Goal: Check status: Check status

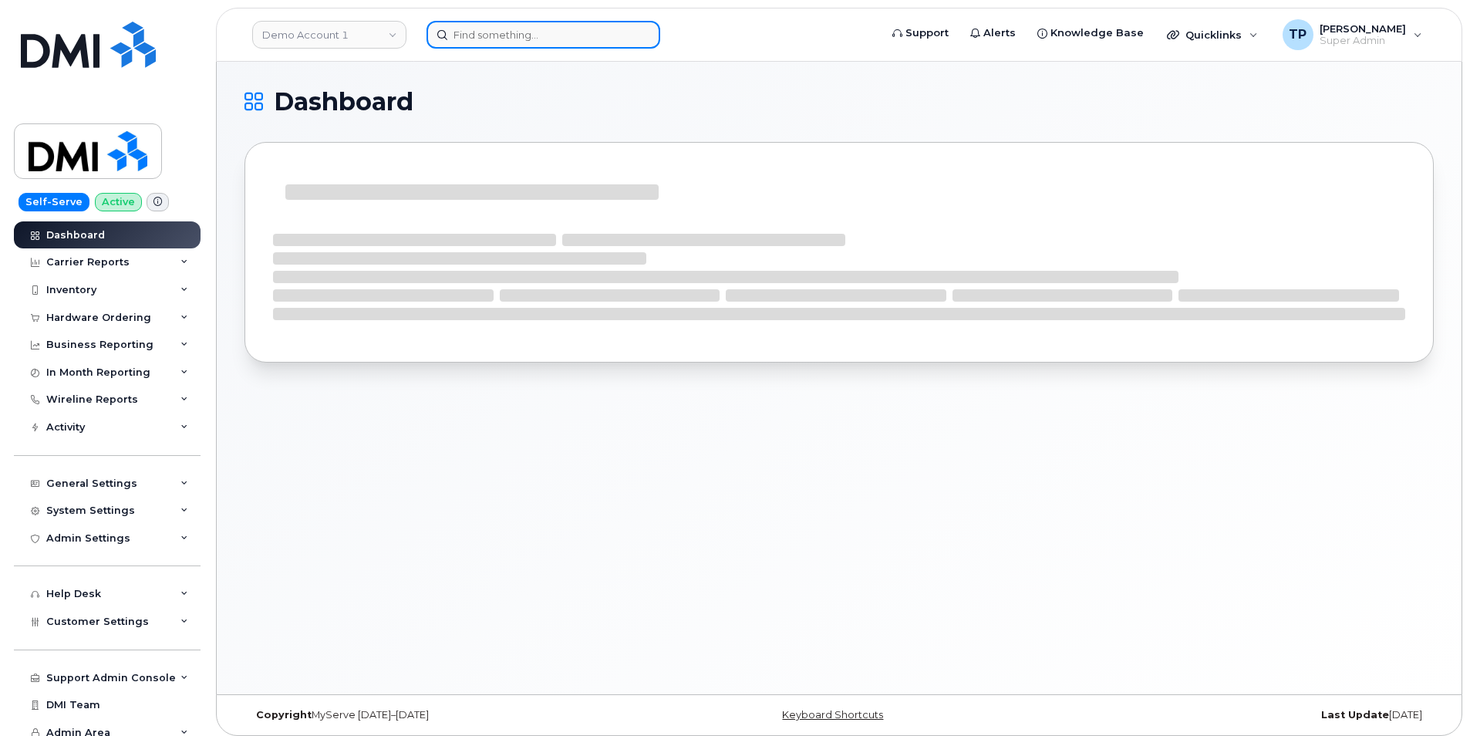
click at [548, 39] on input at bounding box center [543, 35] width 234 height 28
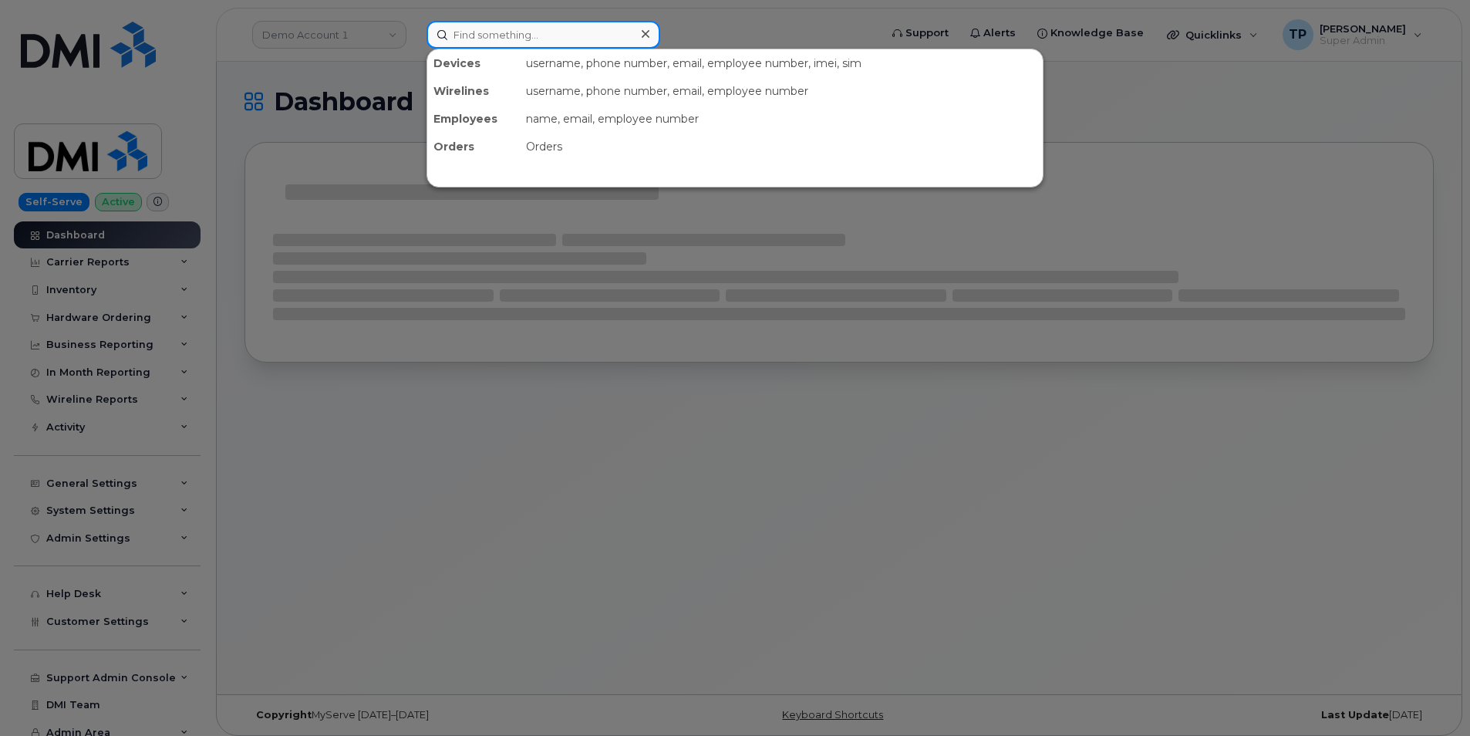
paste input "300248"
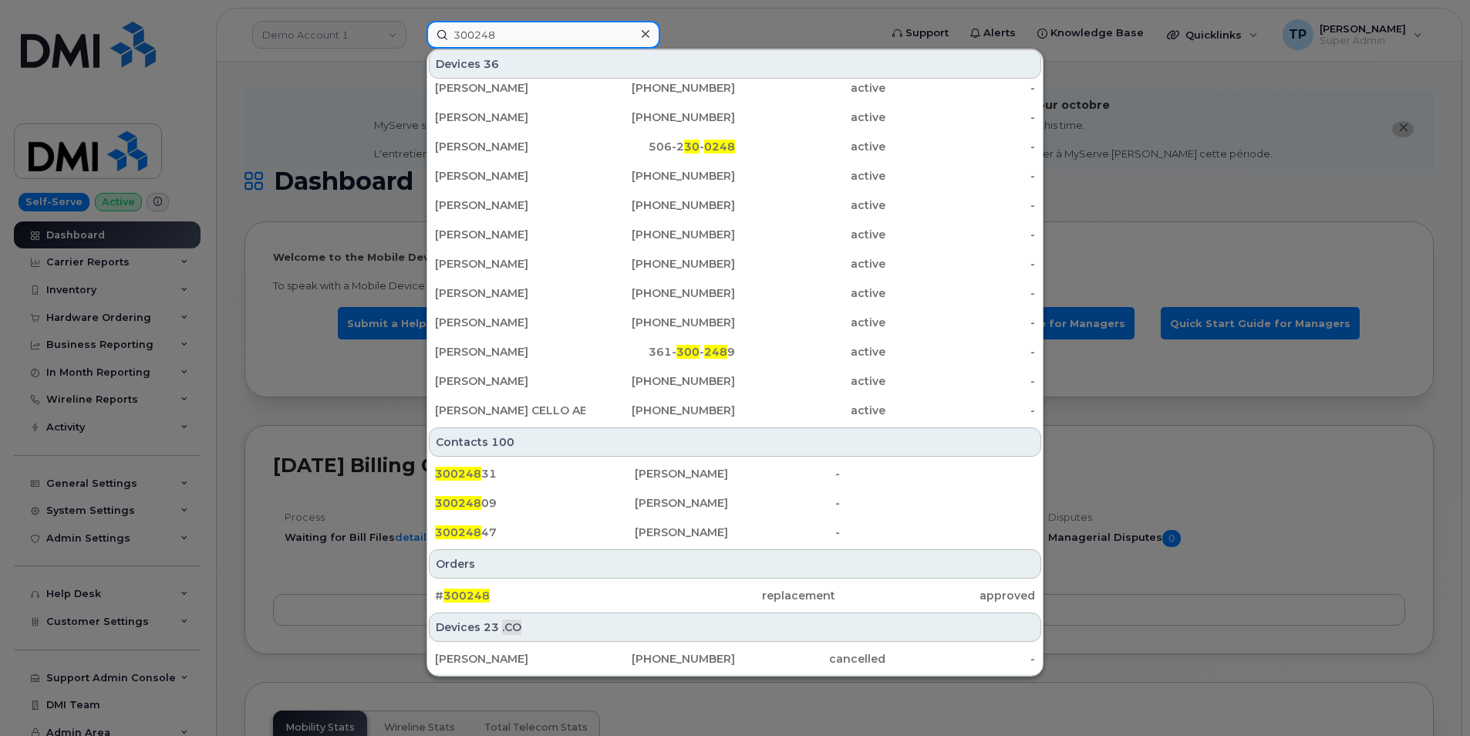
scroll to position [423, 0]
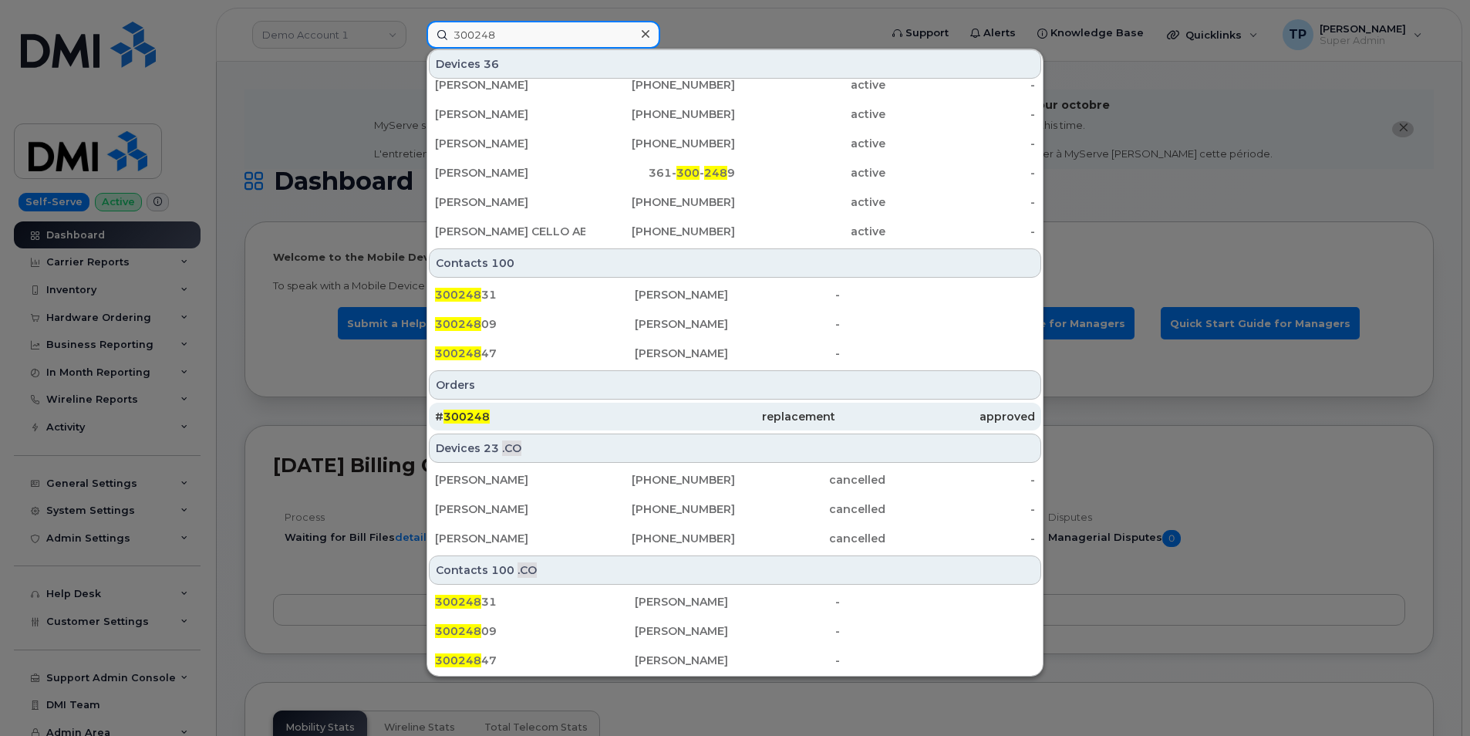
type input "300248"
click at [541, 418] on div "# 300248" at bounding box center [535, 416] width 200 height 15
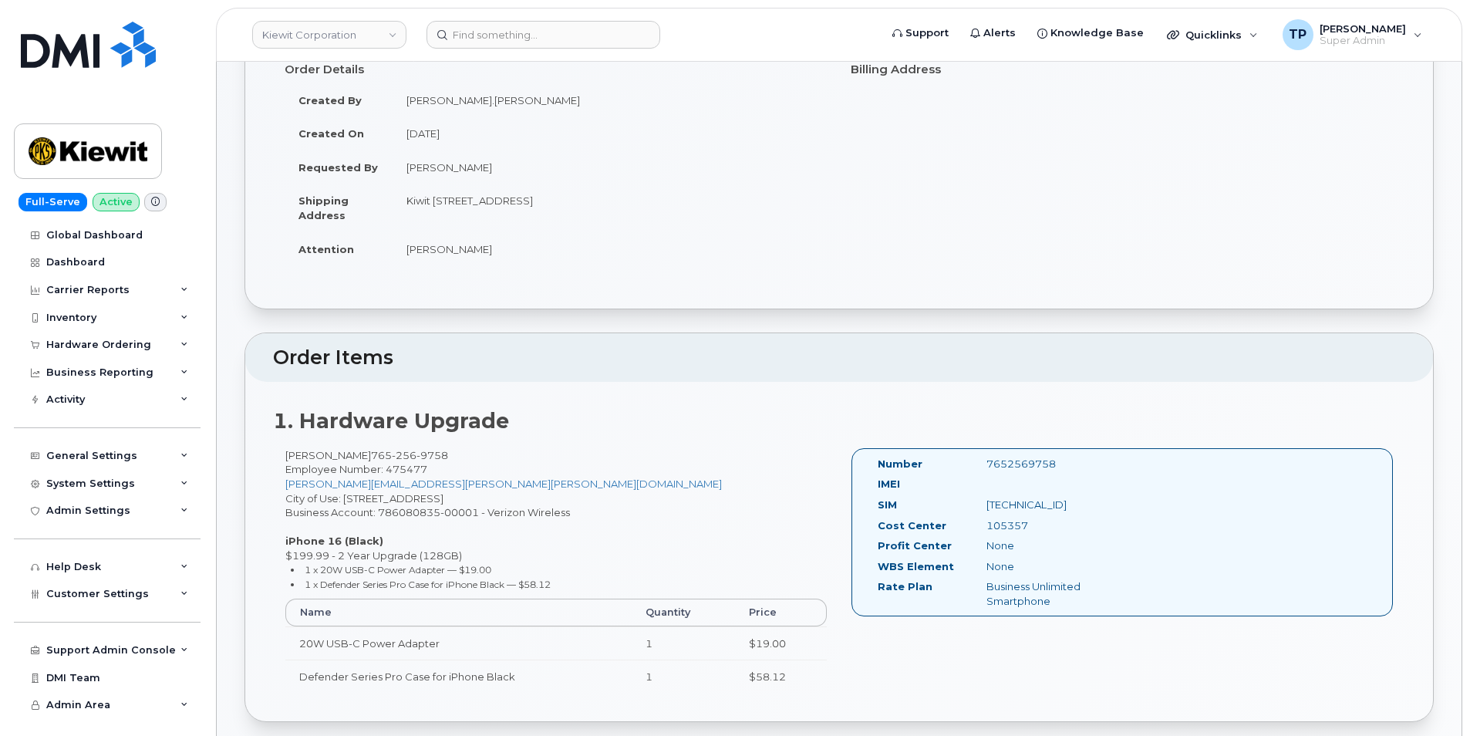
scroll to position [154, 0]
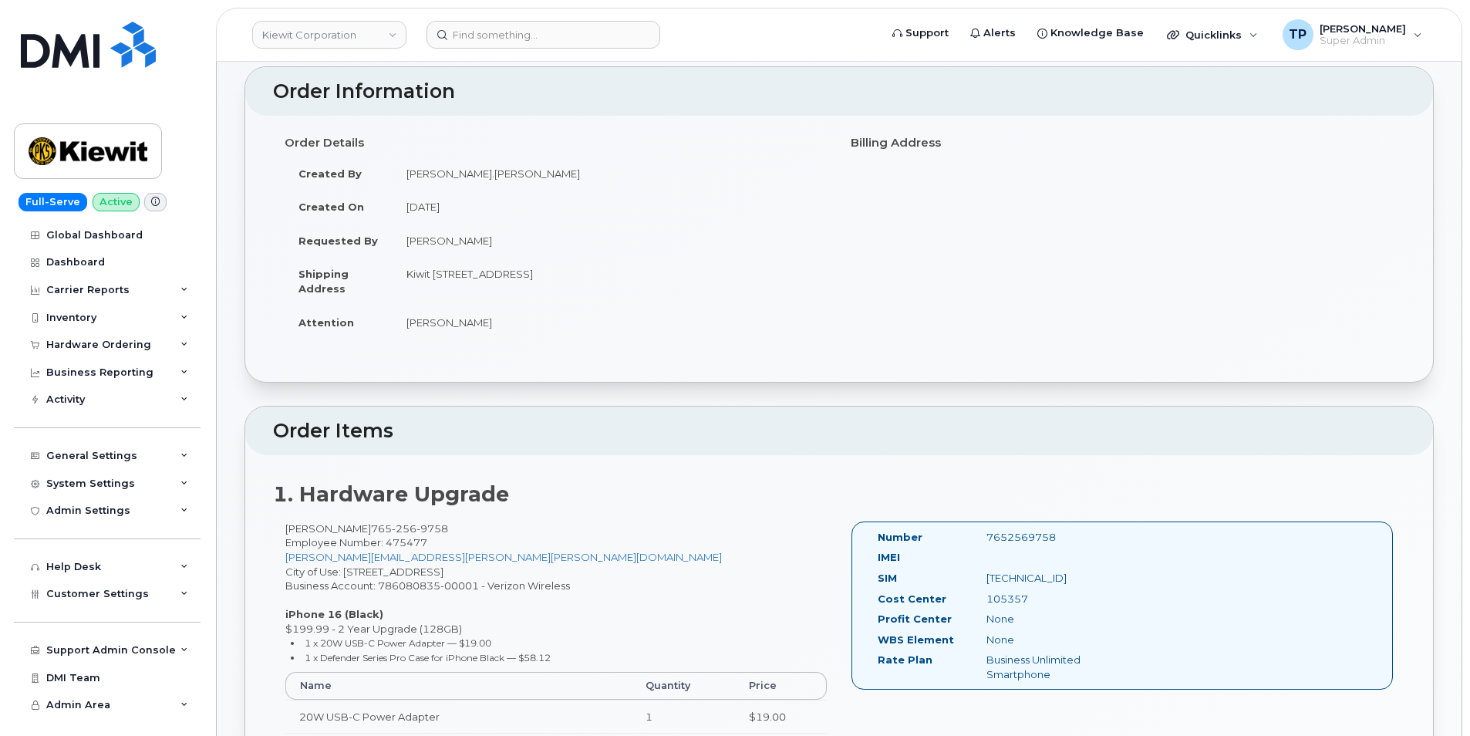
click at [443, 270] on td "Kiwit [STREET_ADDRESS]" at bounding box center [610, 281] width 435 height 48
drag, startPoint x: 443, startPoint y: 270, endPoint x: 549, endPoint y: 285, distance: 106.7
click at [549, 285] on td "Kiwit 470 Chestnut Ridge Rd Ste 1 WOODCLIFF LAKE NJ 07677-7730 UNITED STATES" at bounding box center [610, 281] width 435 height 48
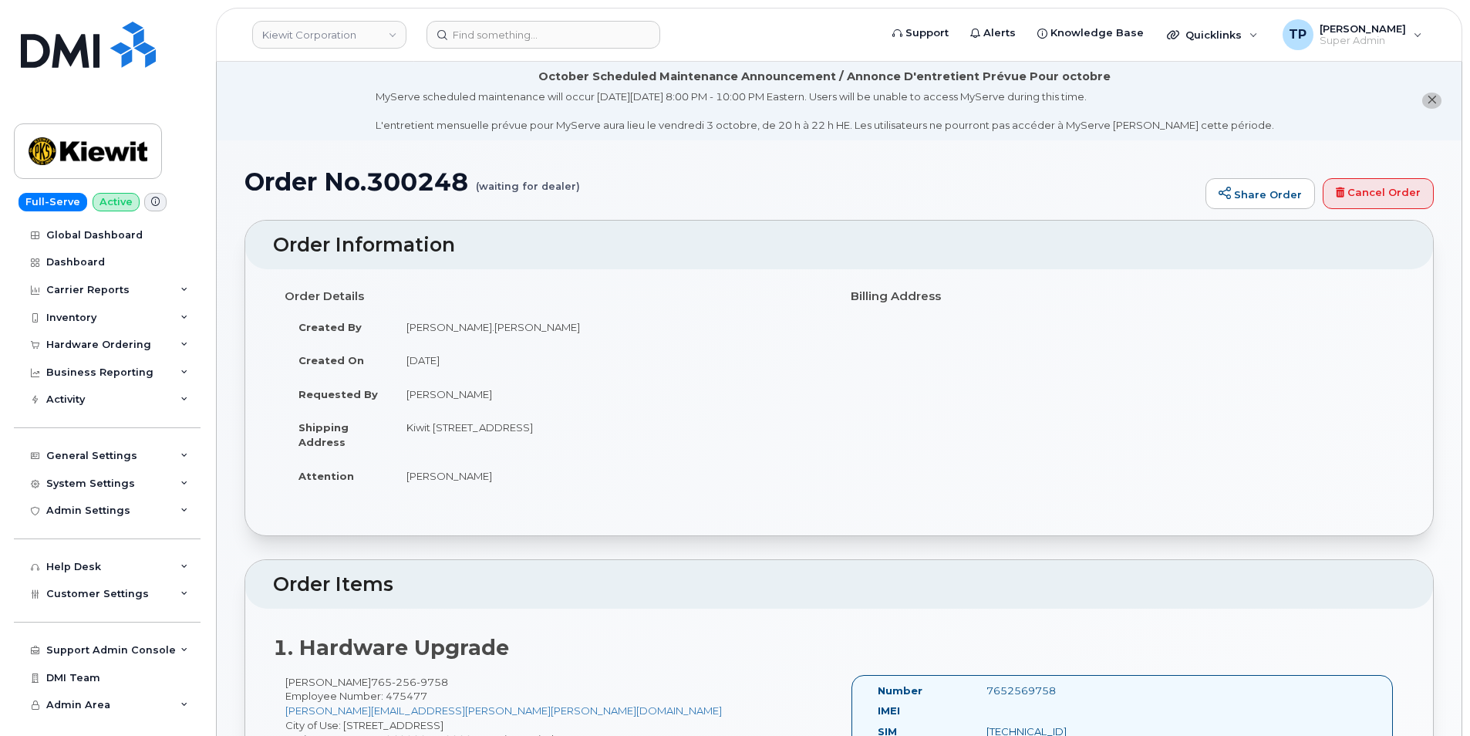
scroll to position [0, 0]
click at [566, 43] on input at bounding box center [543, 35] width 234 height 28
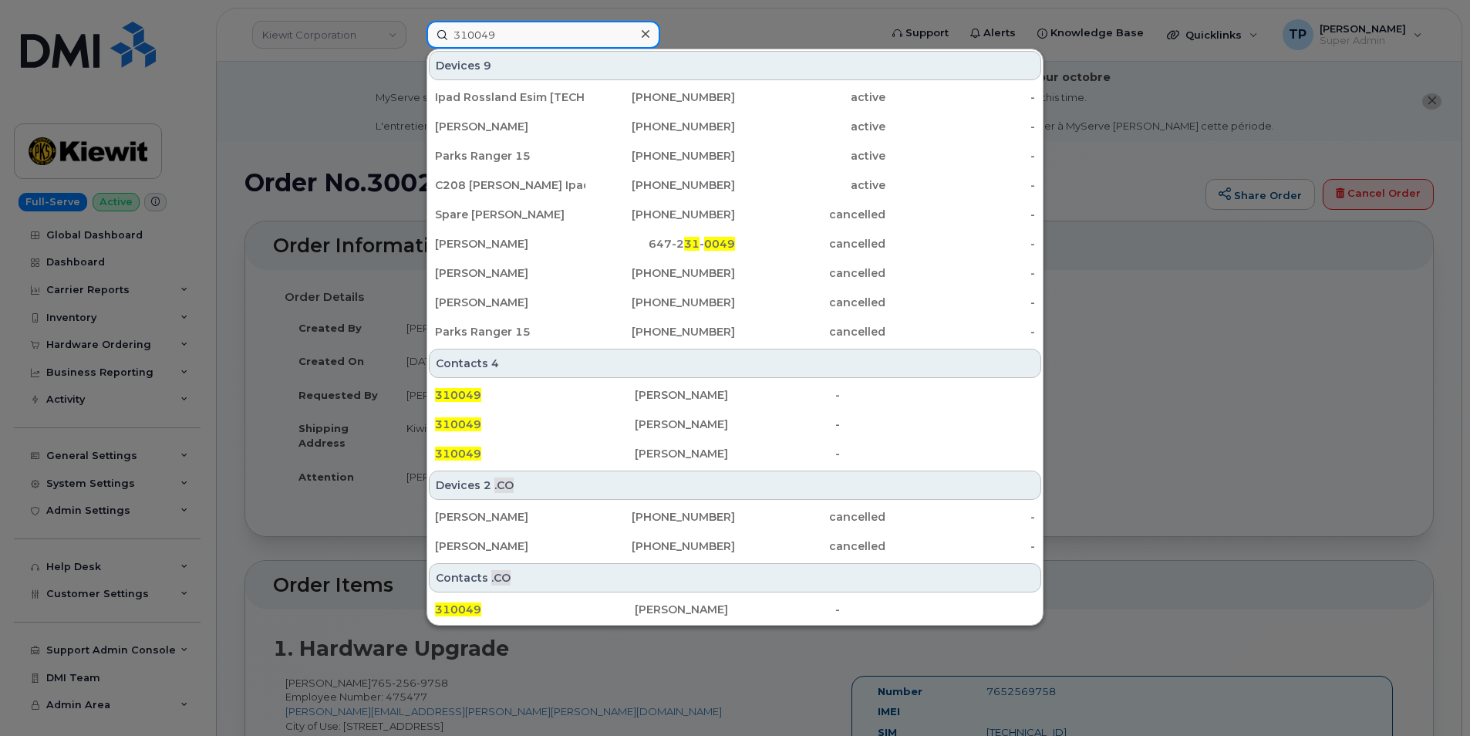
drag, startPoint x: 514, startPoint y: 38, endPoint x: -94, endPoint y: 20, distance: 607.9
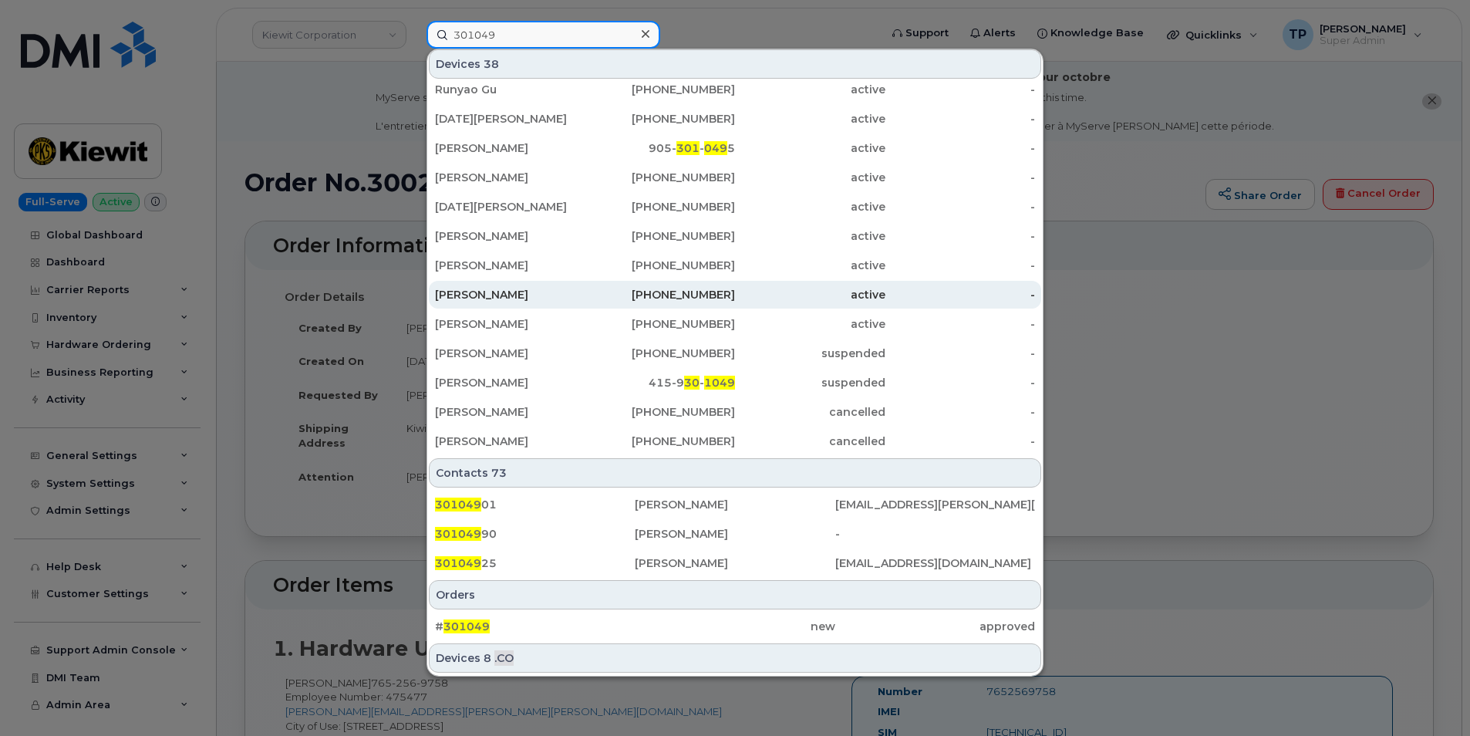
scroll to position [364, 0]
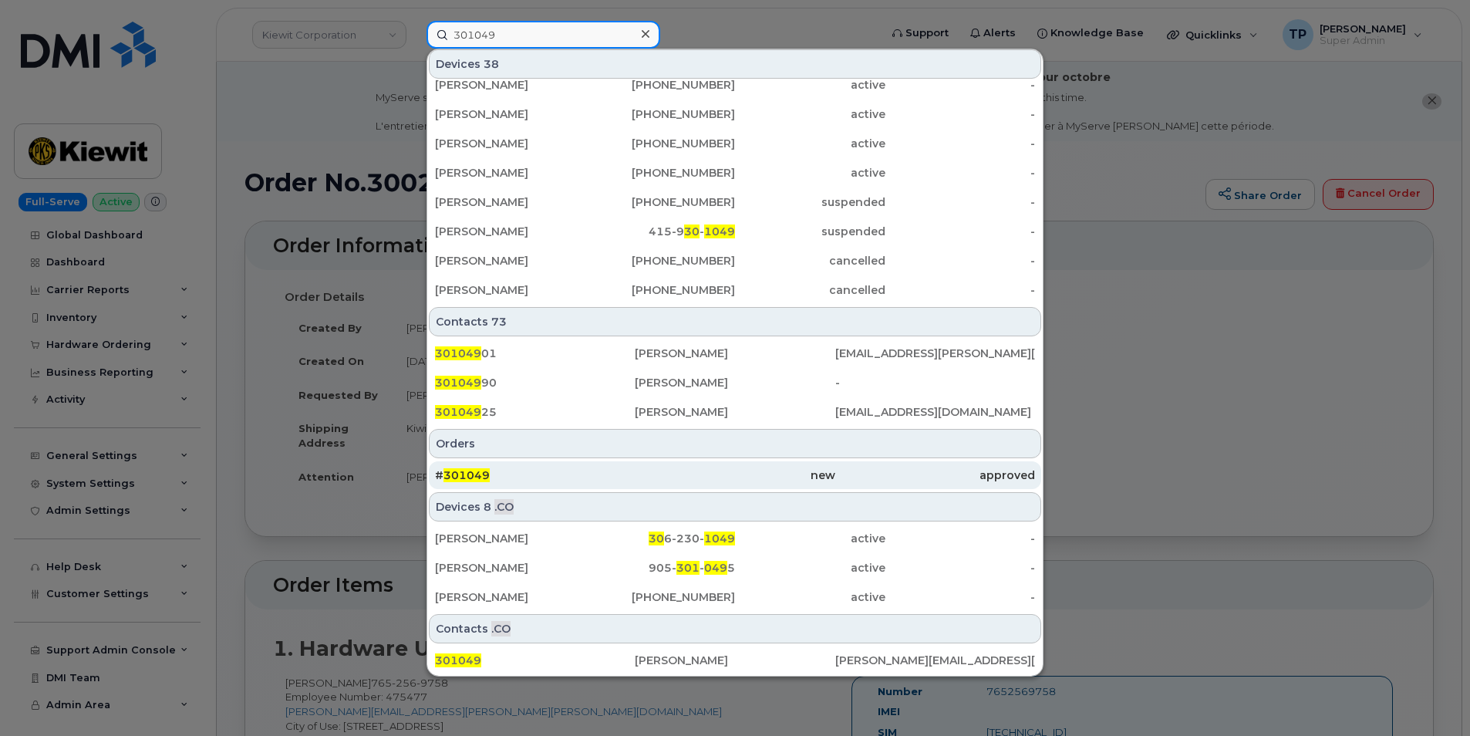
type input "301049"
click at [537, 480] on div "# 301049" at bounding box center [535, 474] width 200 height 15
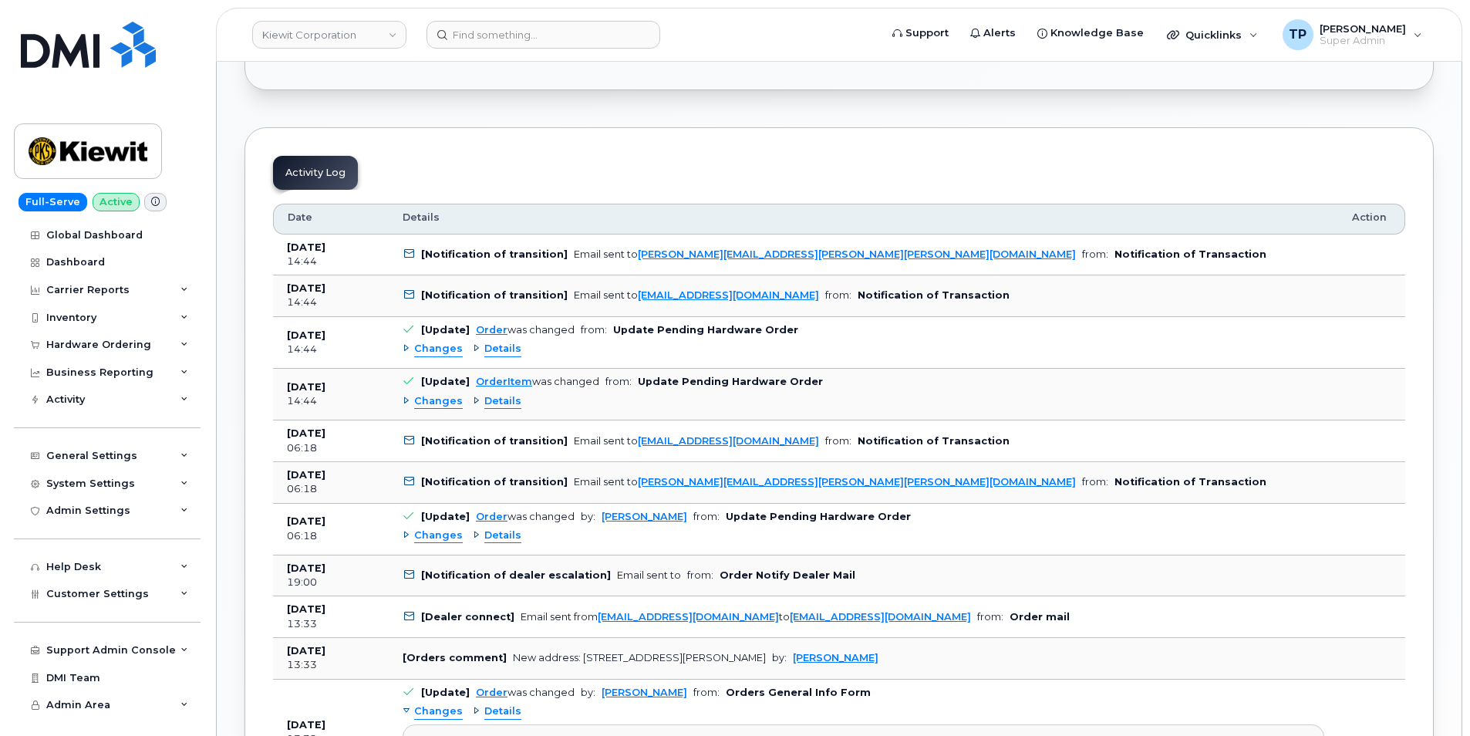
scroll to position [1311, 0]
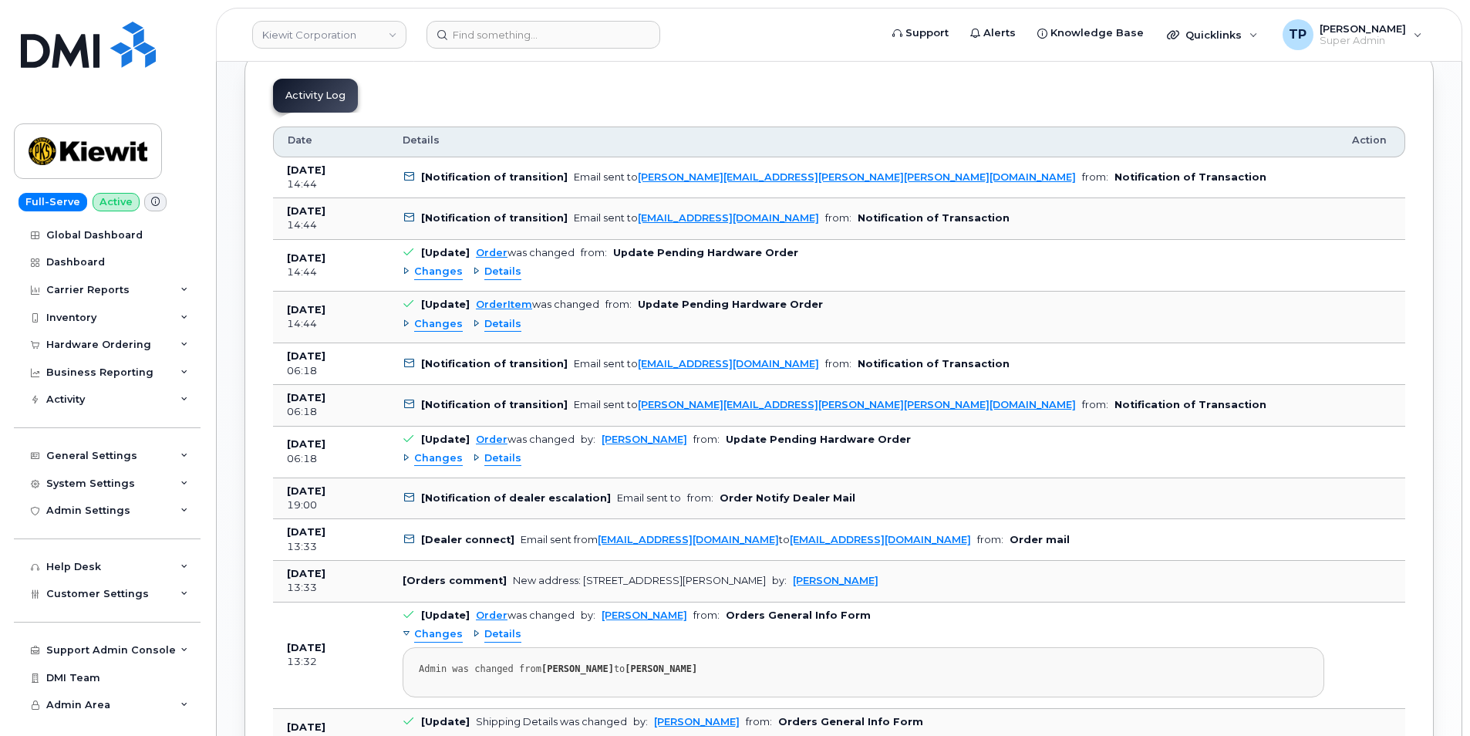
click at [505, 454] on span "Details" at bounding box center [502, 458] width 37 height 15
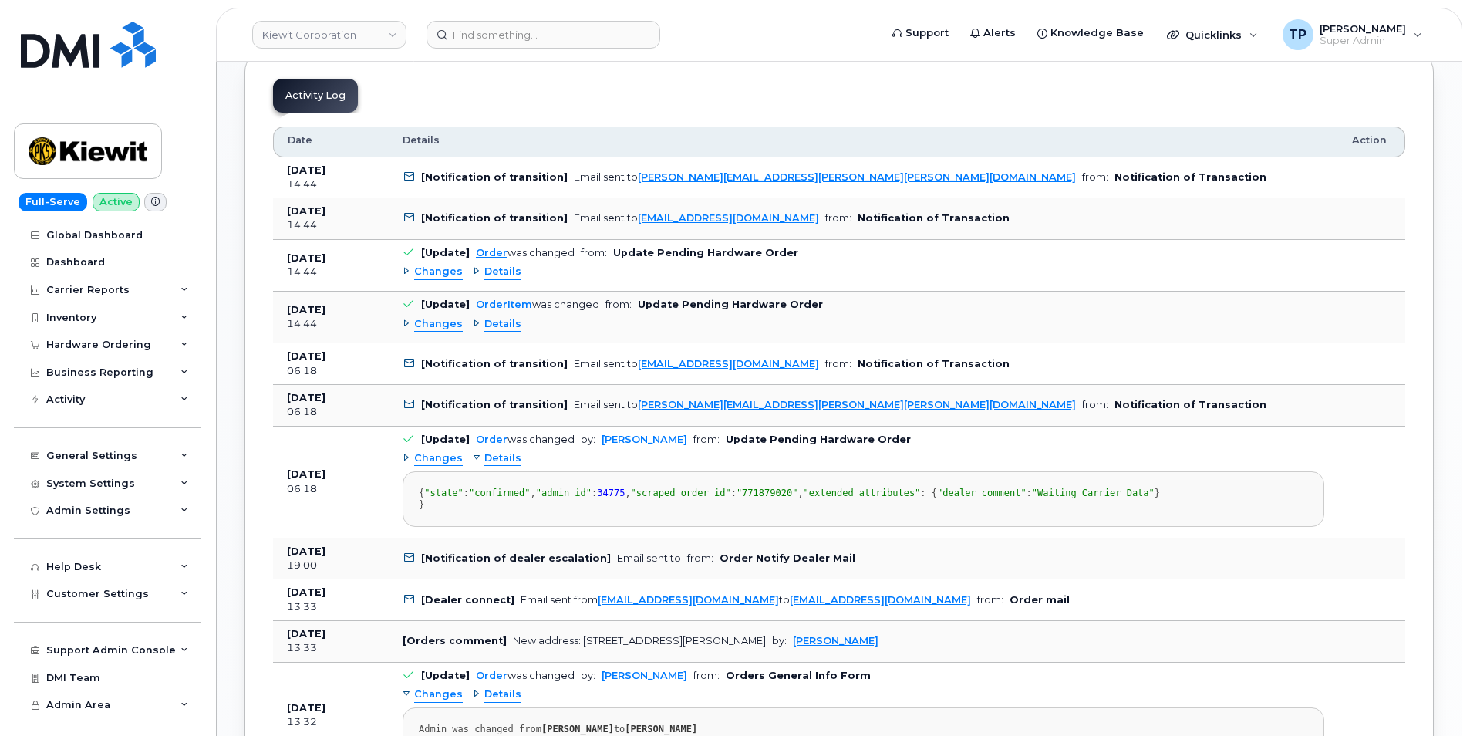
click at [505, 454] on span "Details" at bounding box center [502, 458] width 37 height 15
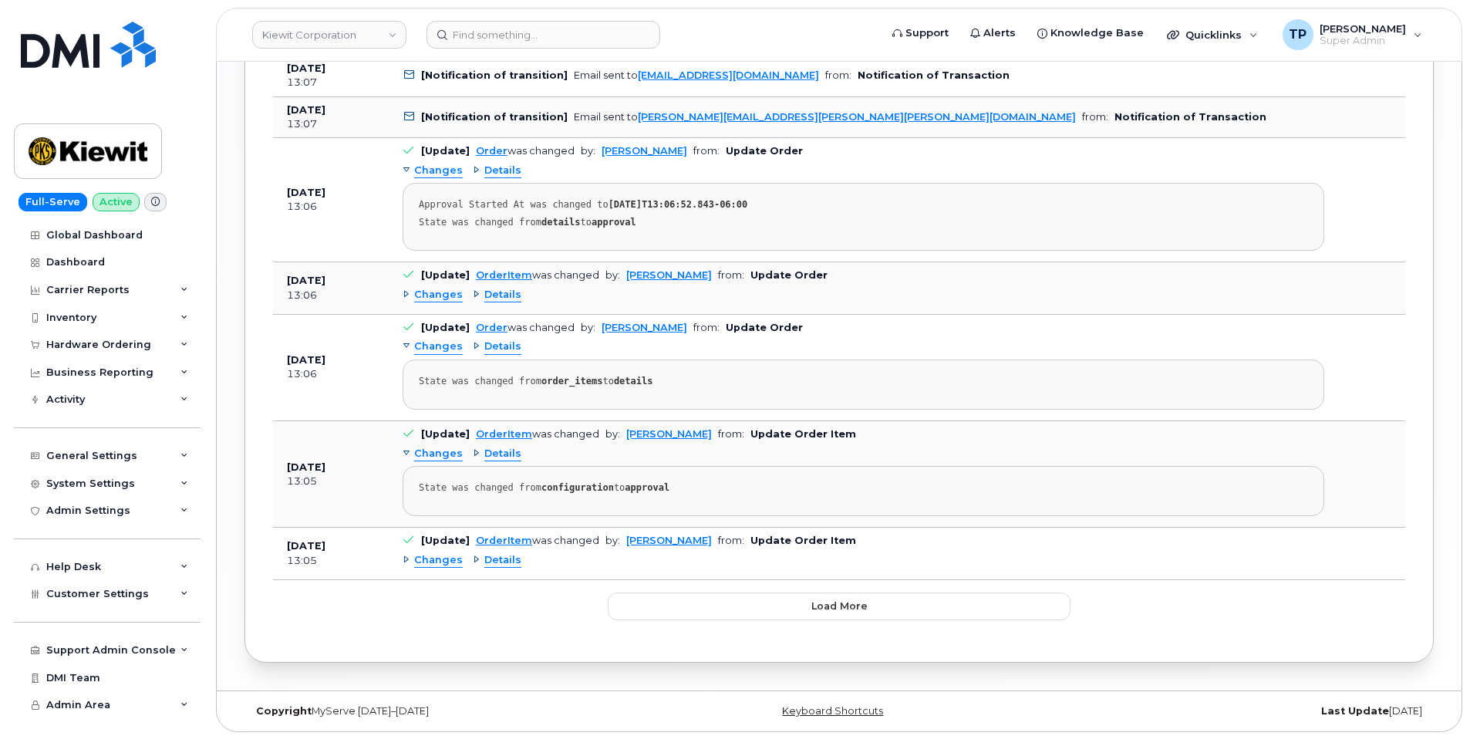
scroll to position [2409, 0]
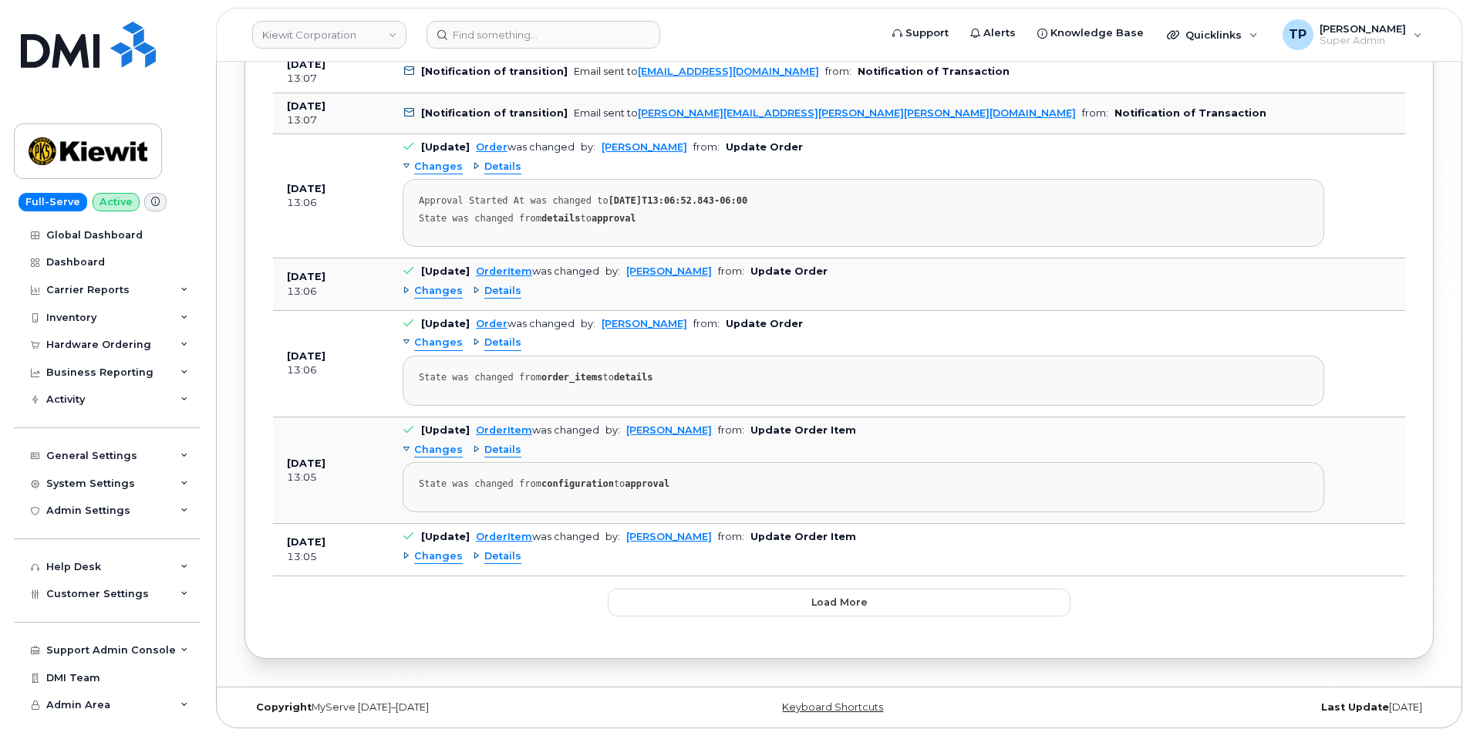
click at [496, 554] on span "Details" at bounding box center [502, 556] width 37 height 15
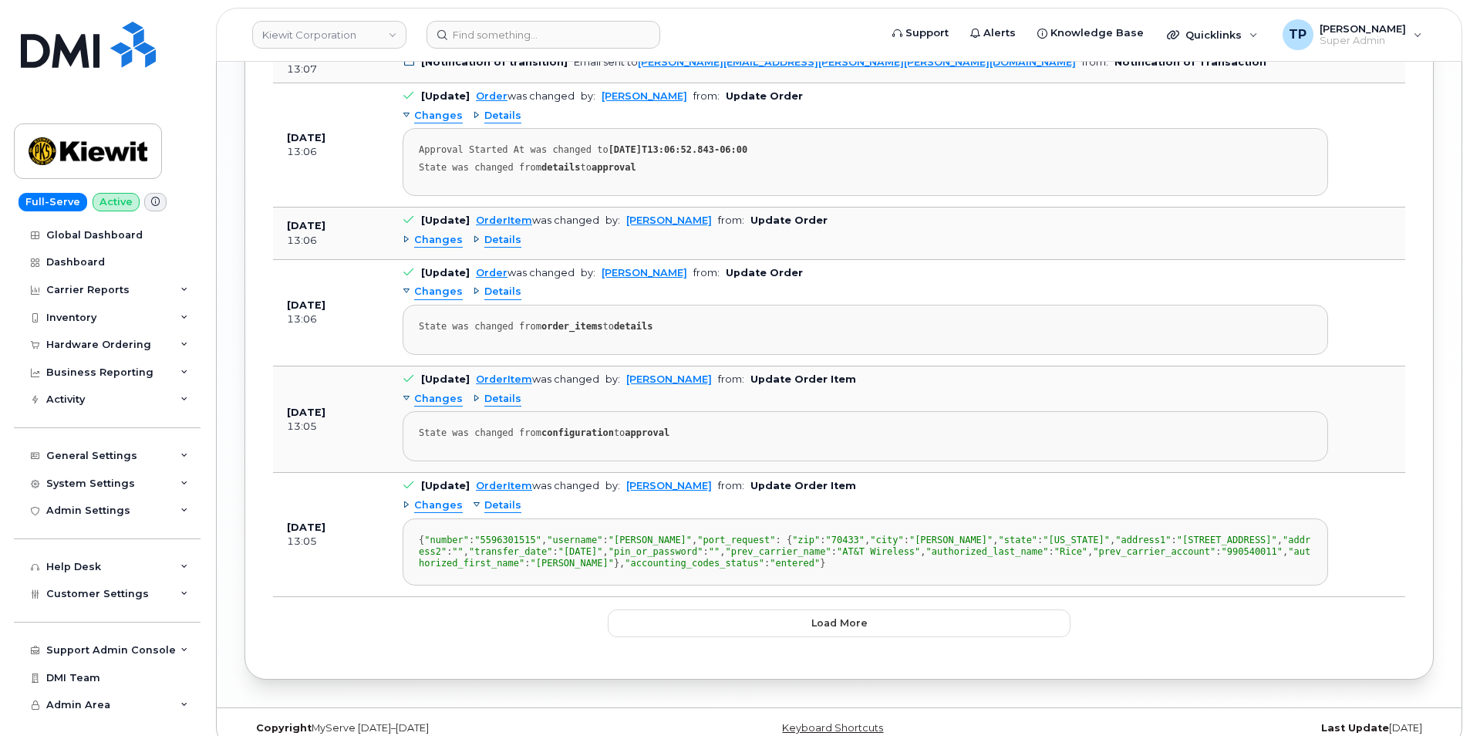
scroll to position [2486, 0]
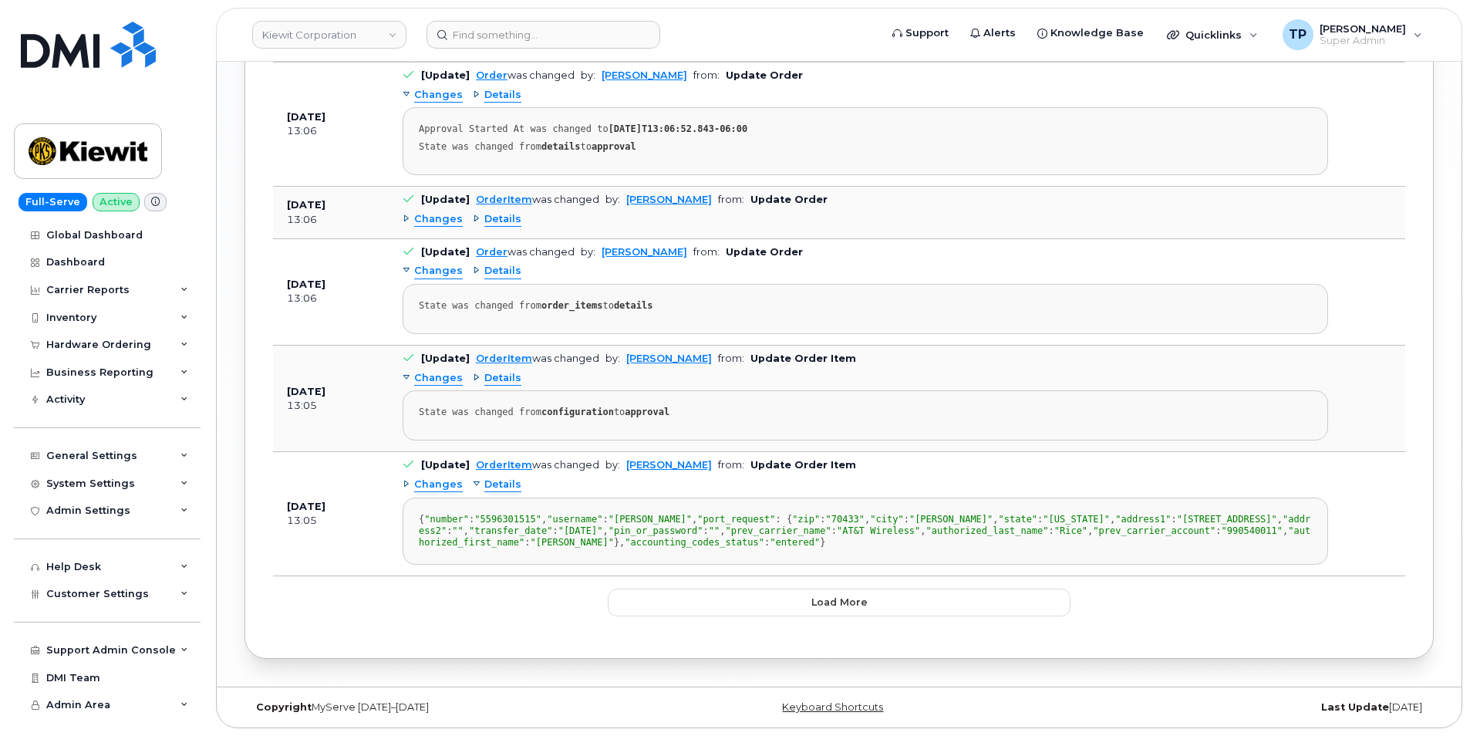
click at [511, 483] on span "Details" at bounding box center [502, 484] width 37 height 15
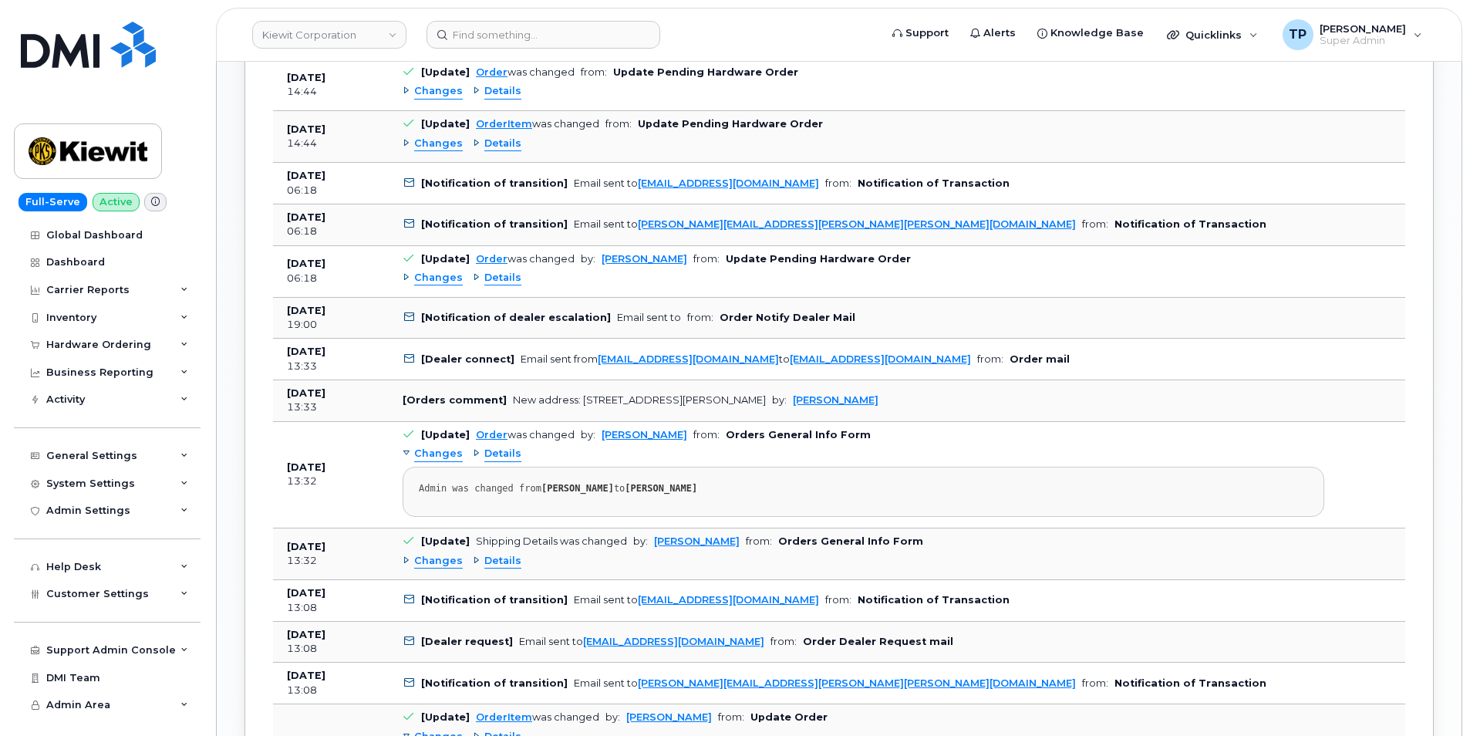
scroll to position [1484, 0]
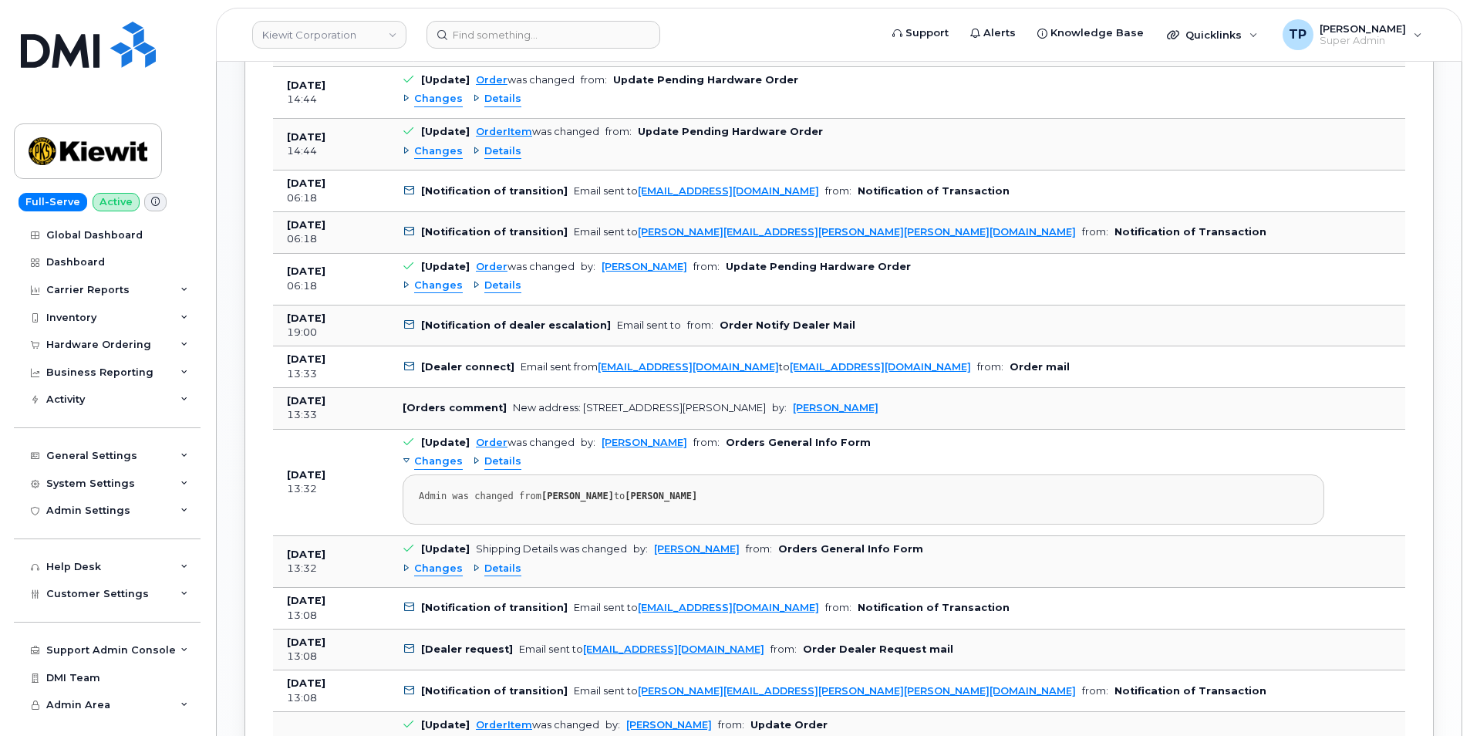
click at [503, 461] on span "Details" at bounding box center [502, 461] width 37 height 15
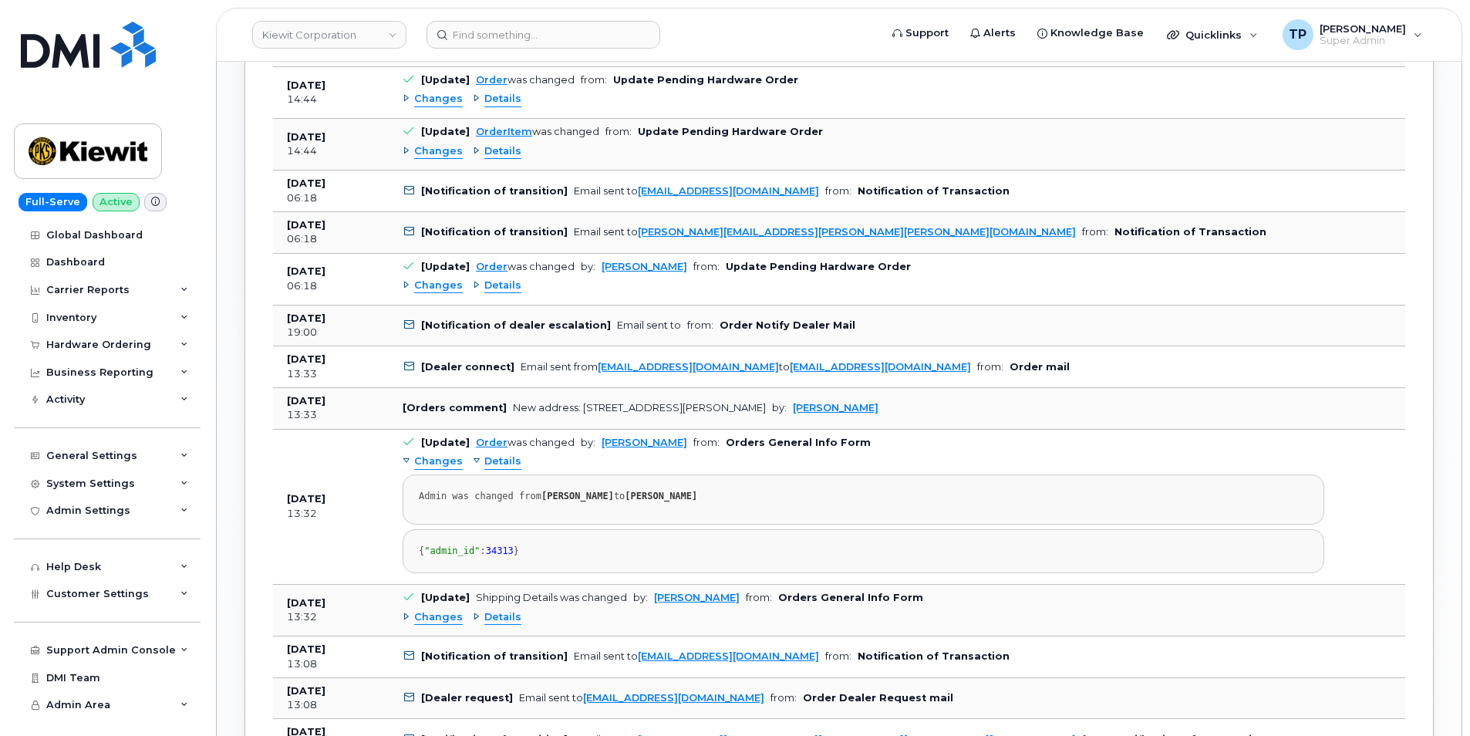
click at [503, 461] on span "Details" at bounding box center [502, 461] width 37 height 15
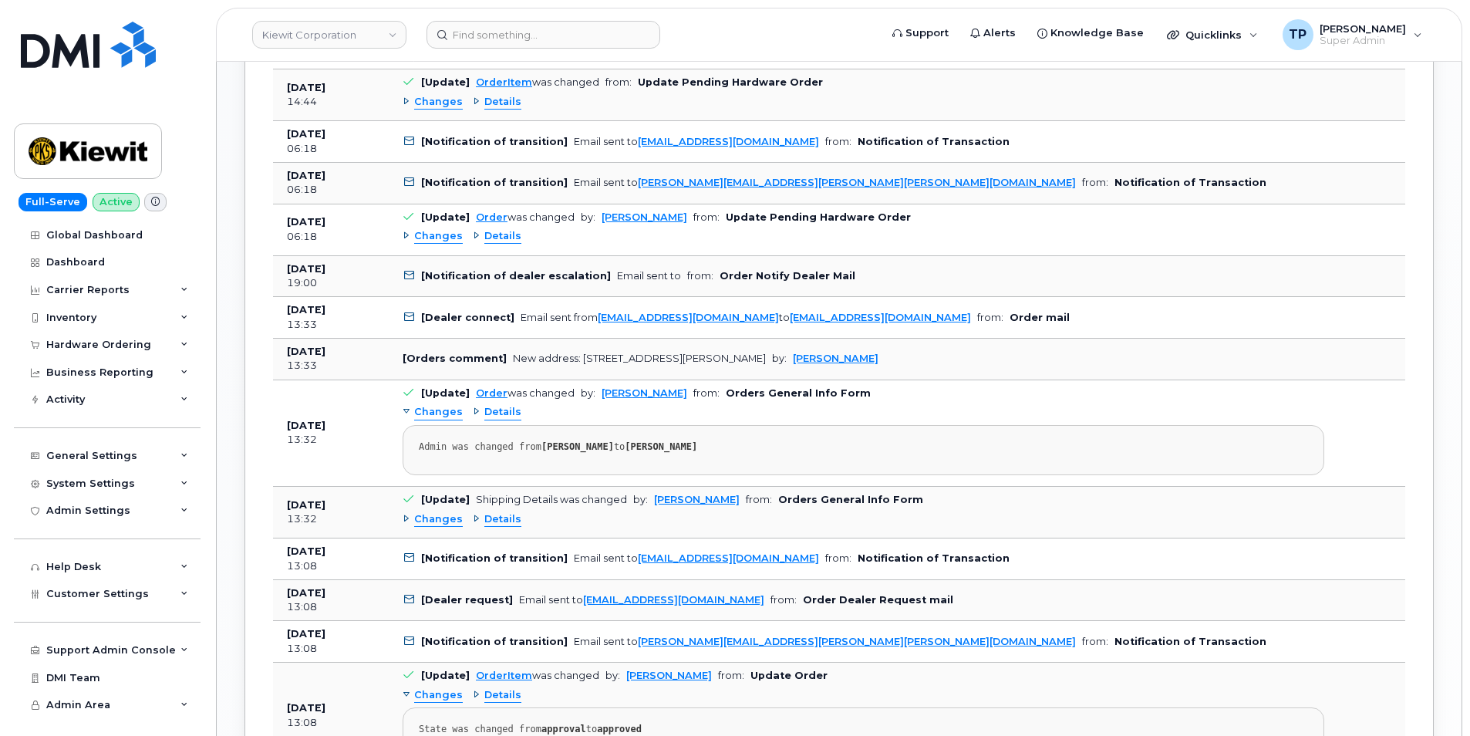
scroll to position [1561, 0]
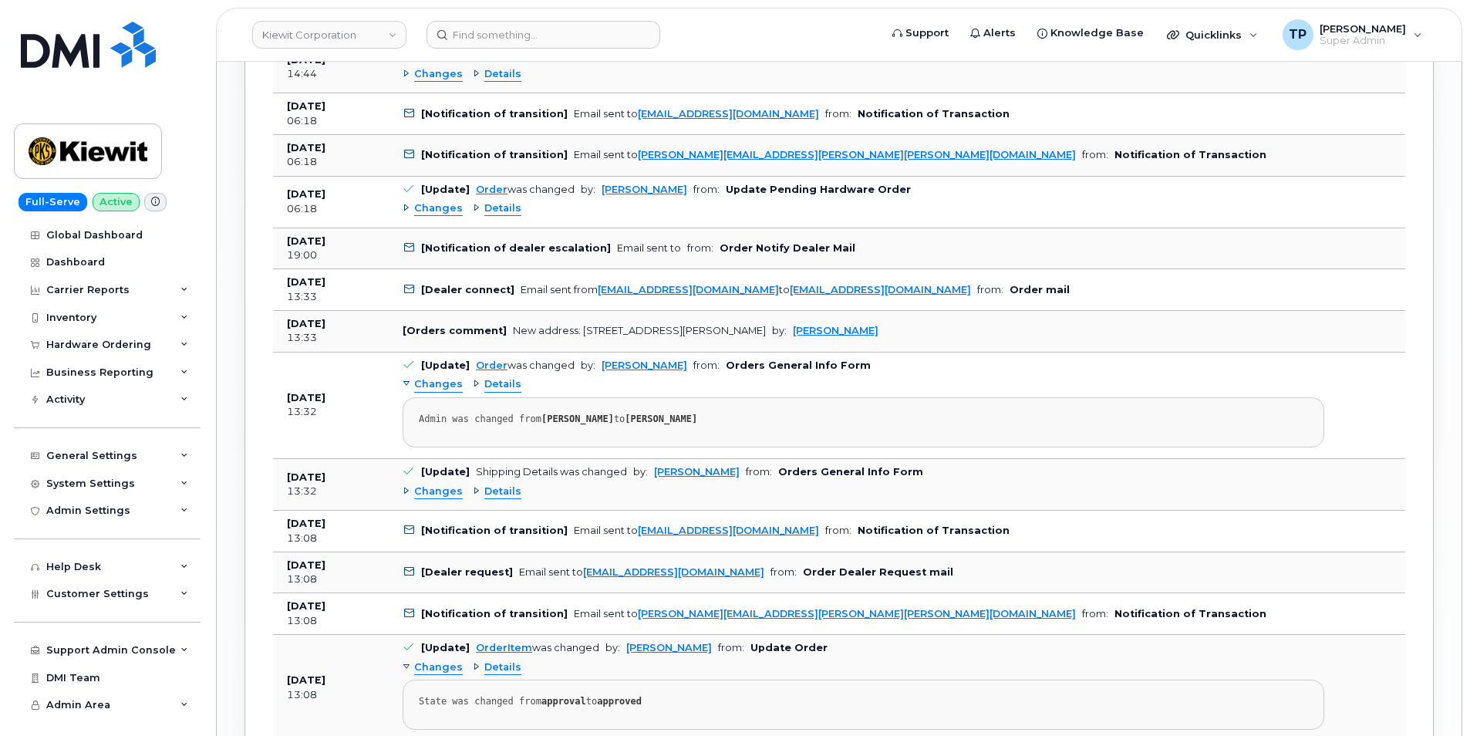
click at [501, 488] on span "Details" at bounding box center [502, 491] width 37 height 15
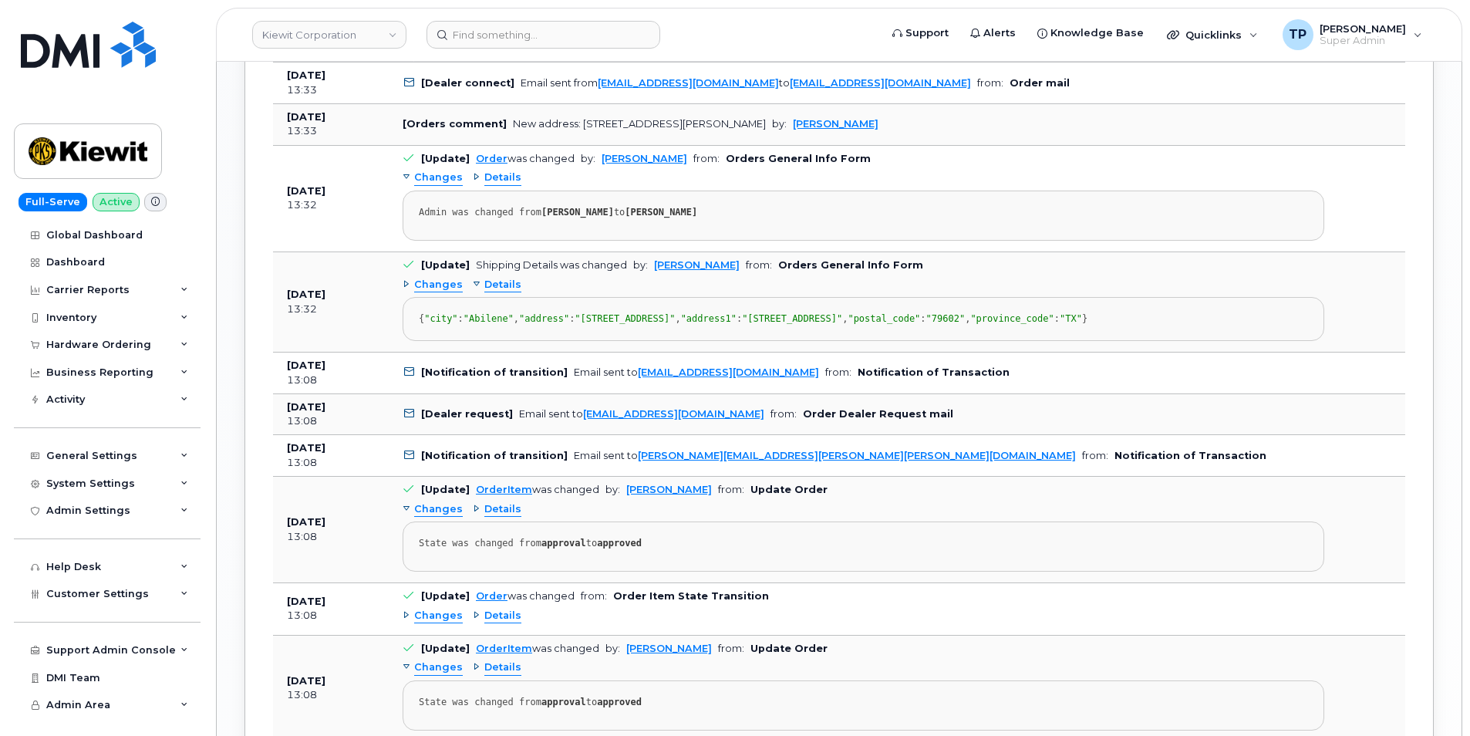
scroll to position [1792, 0]
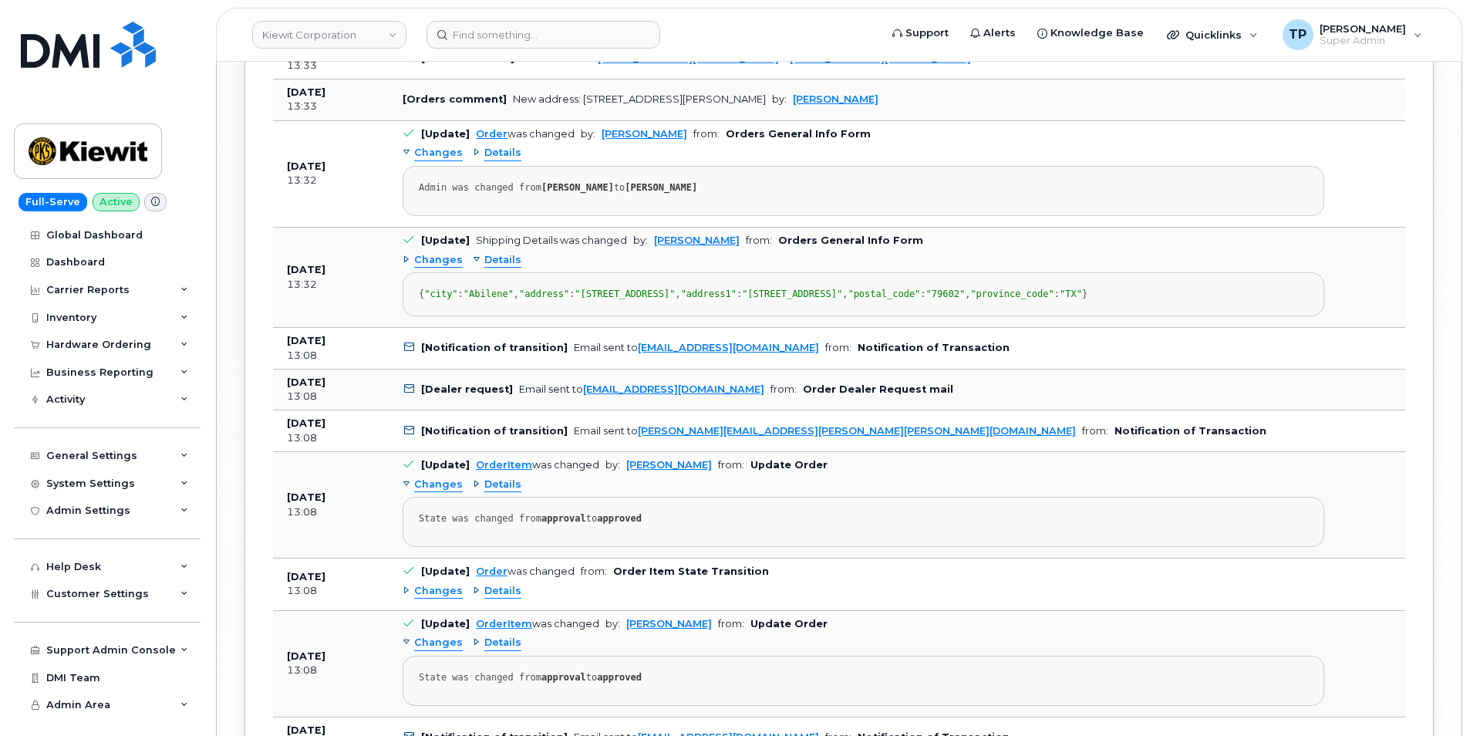
click at [505, 543] on div "Changes Details State was changed from approval to approved" at bounding box center [864, 509] width 922 height 75
click at [506, 492] on span "Details" at bounding box center [502, 484] width 37 height 15
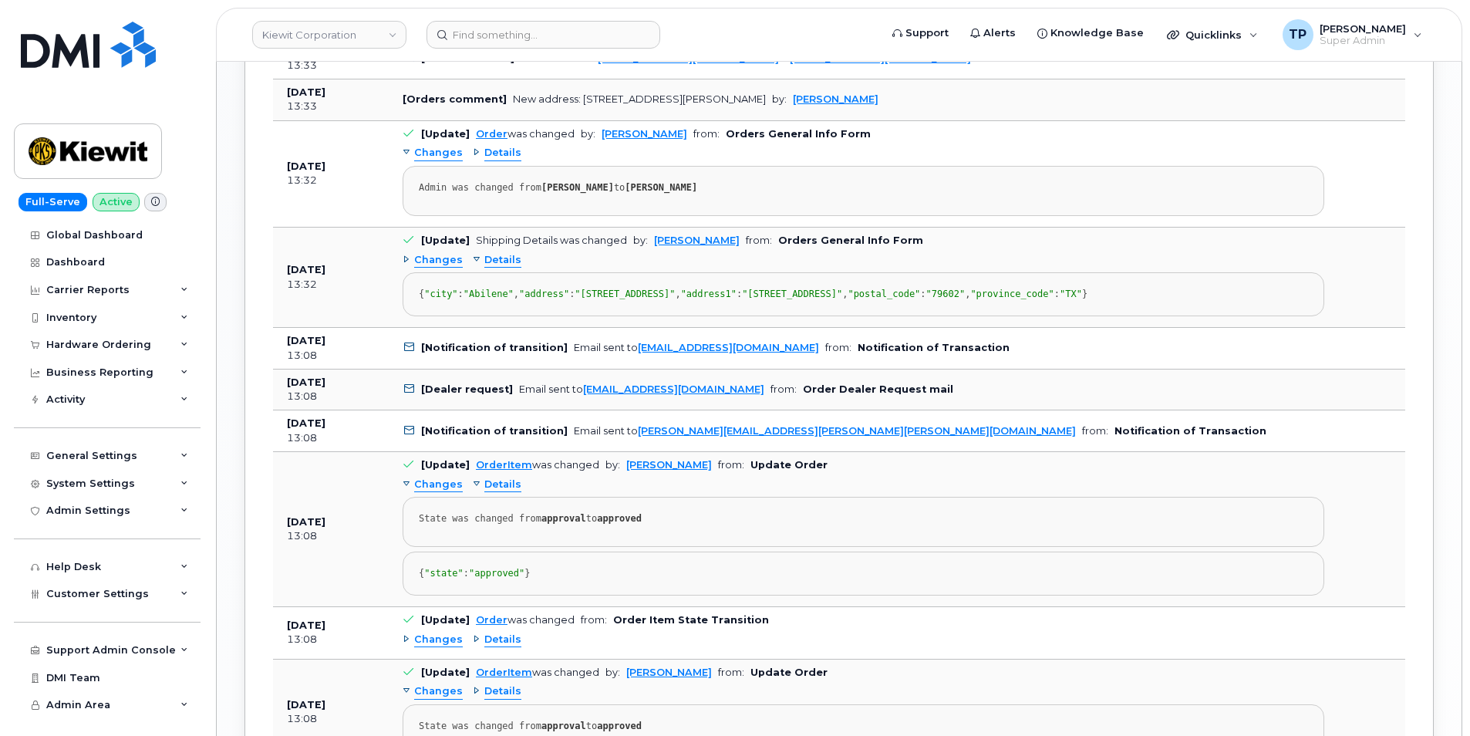
click at [506, 492] on span "Details" at bounding box center [502, 484] width 37 height 15
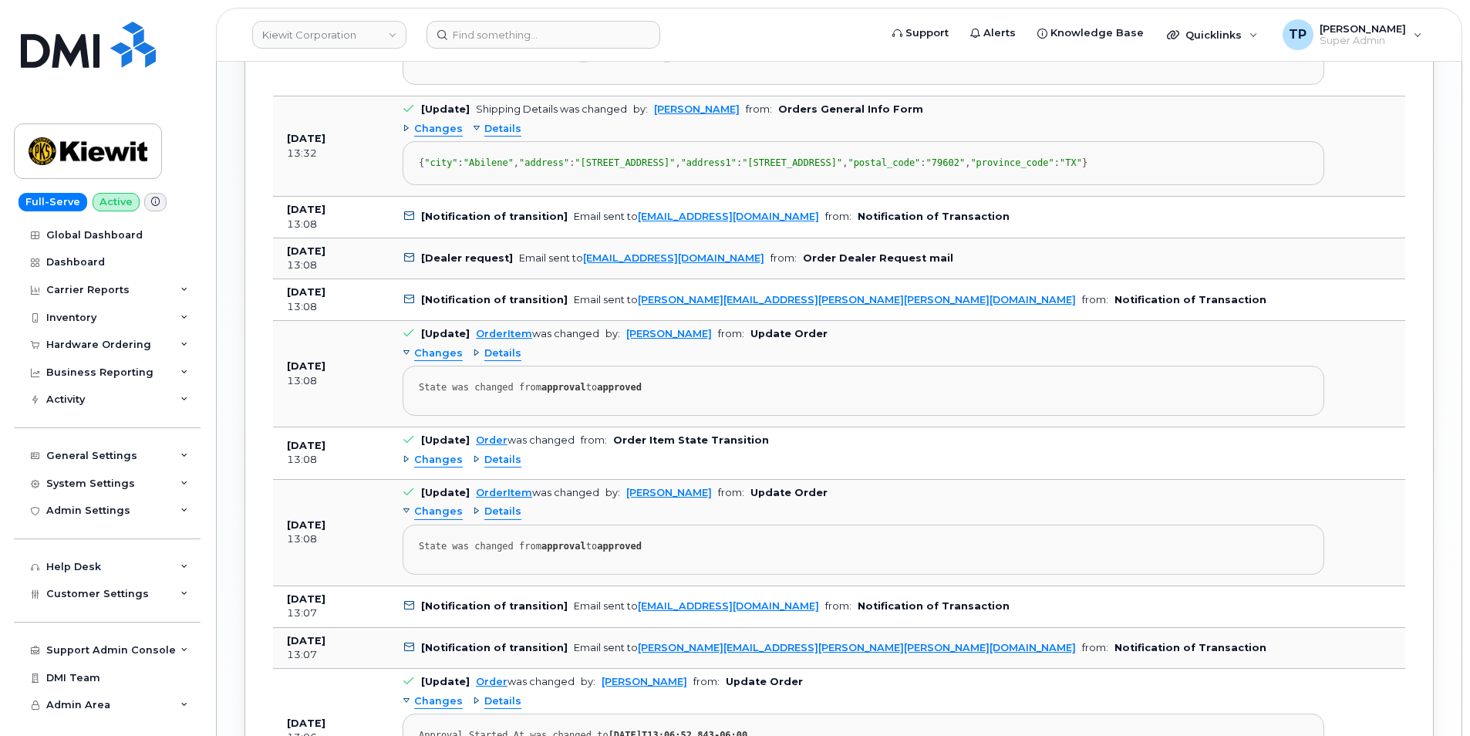
scroll to position [1946, 0]
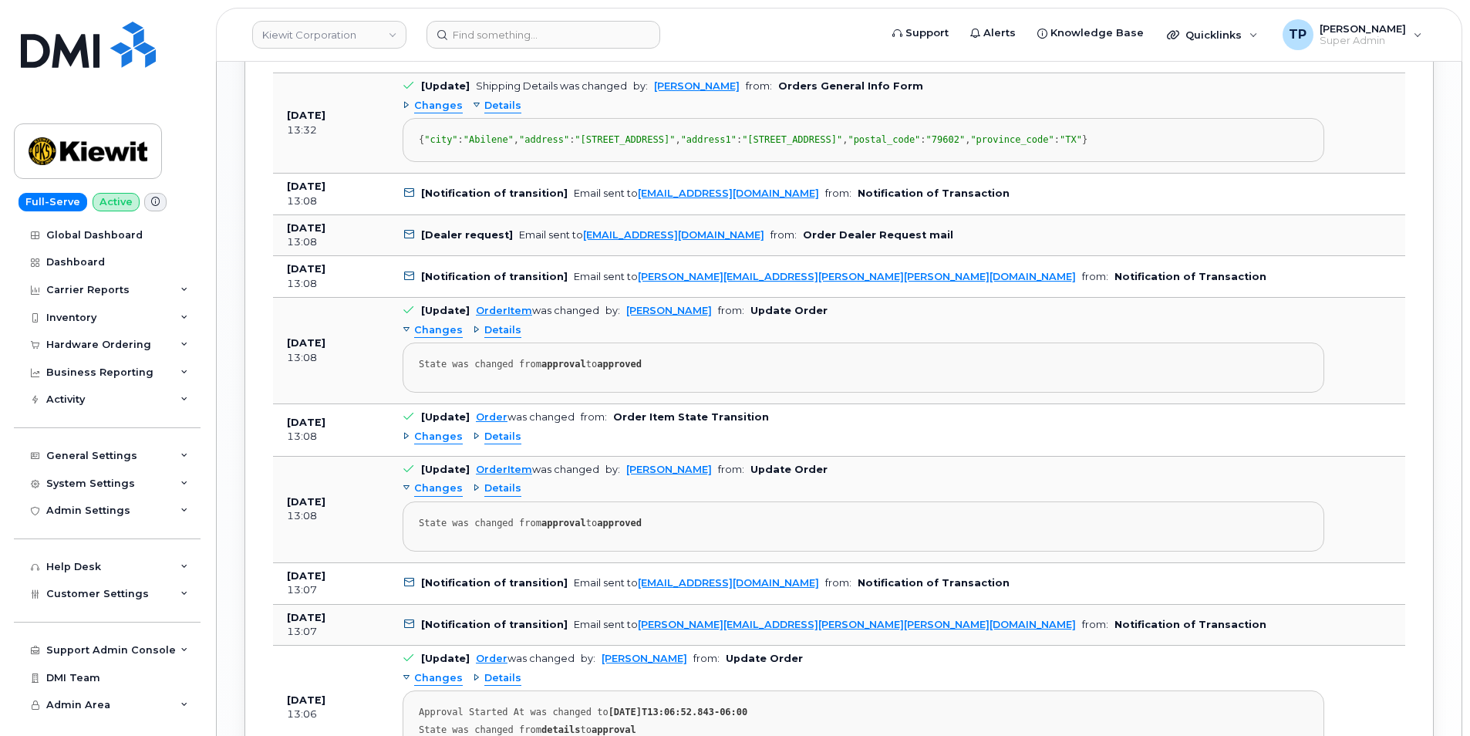
click at [498, 444] on span "Details" at bounding box center [502, 437] width 37 height 15
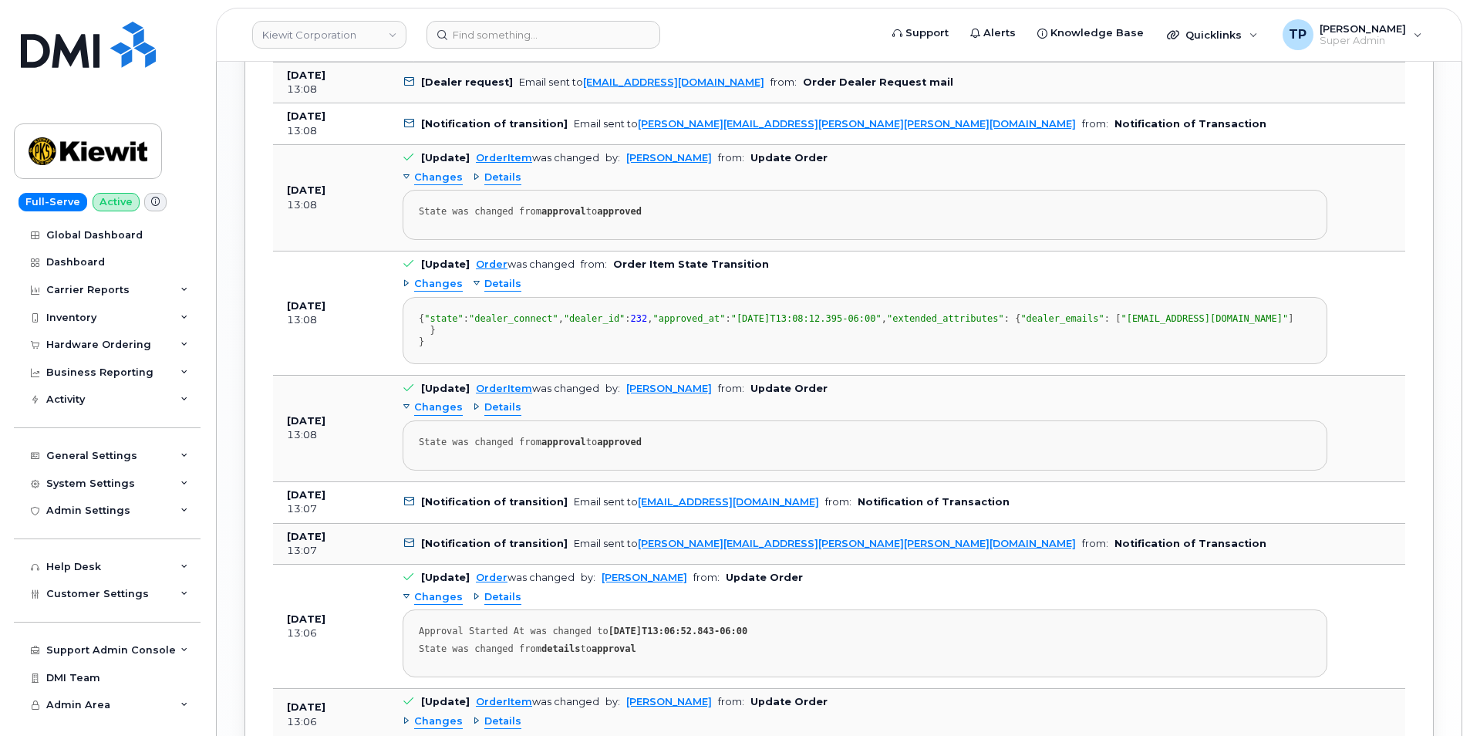
scroll to position [2101, 0]
click at [496, 413] on span "Details" at bounding box center [502, 406] width 37 height 15
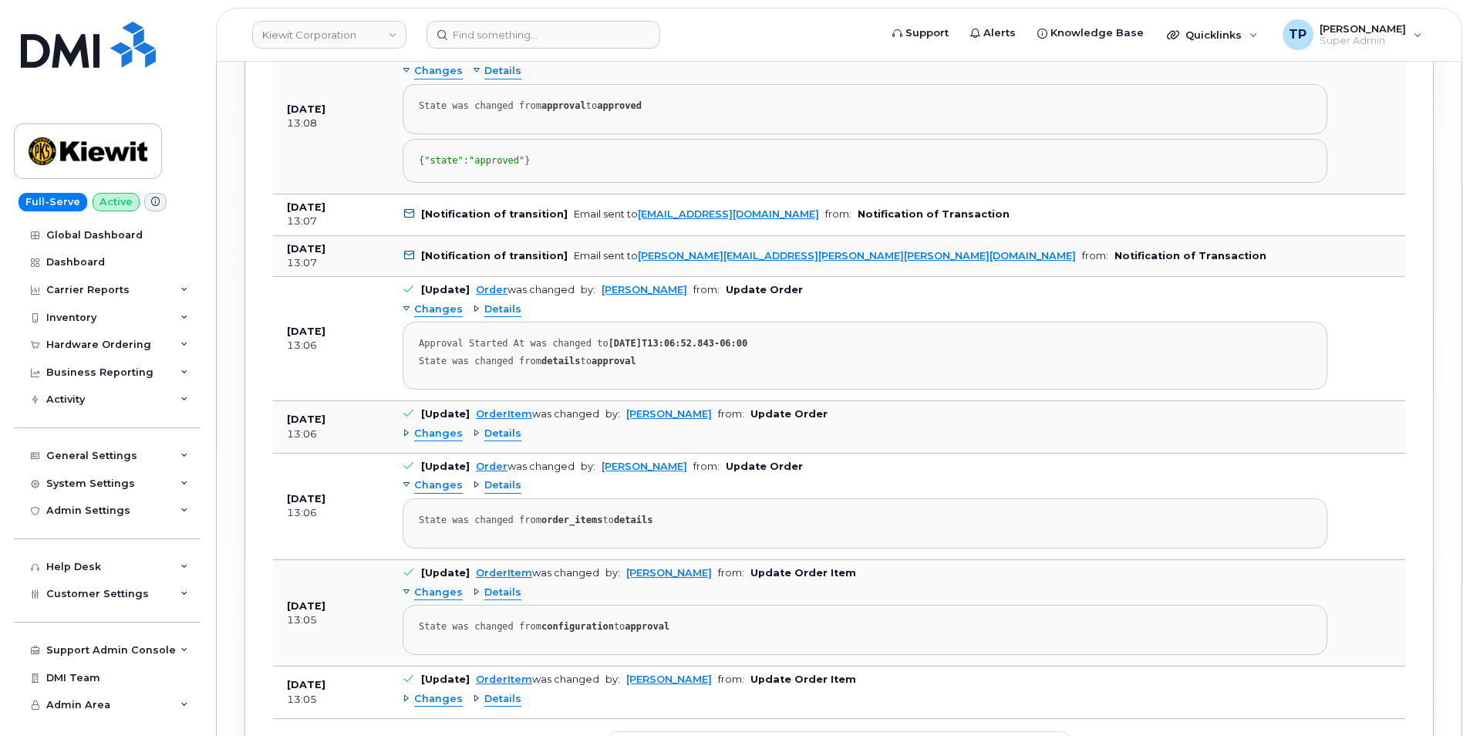
scroll to position [2486, 0]
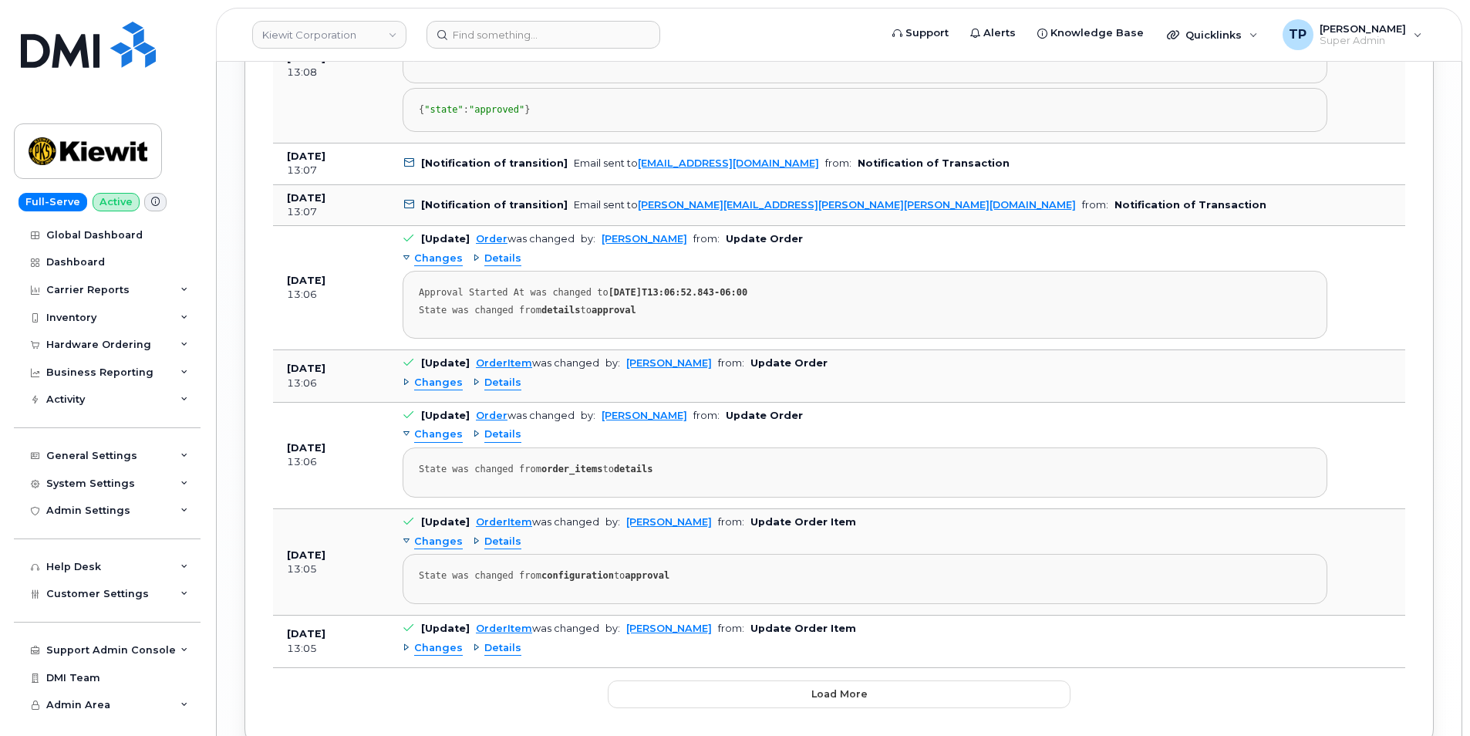
click at [500, 266] on span "Details" at bounding box center [502, 258] width 37 height 15
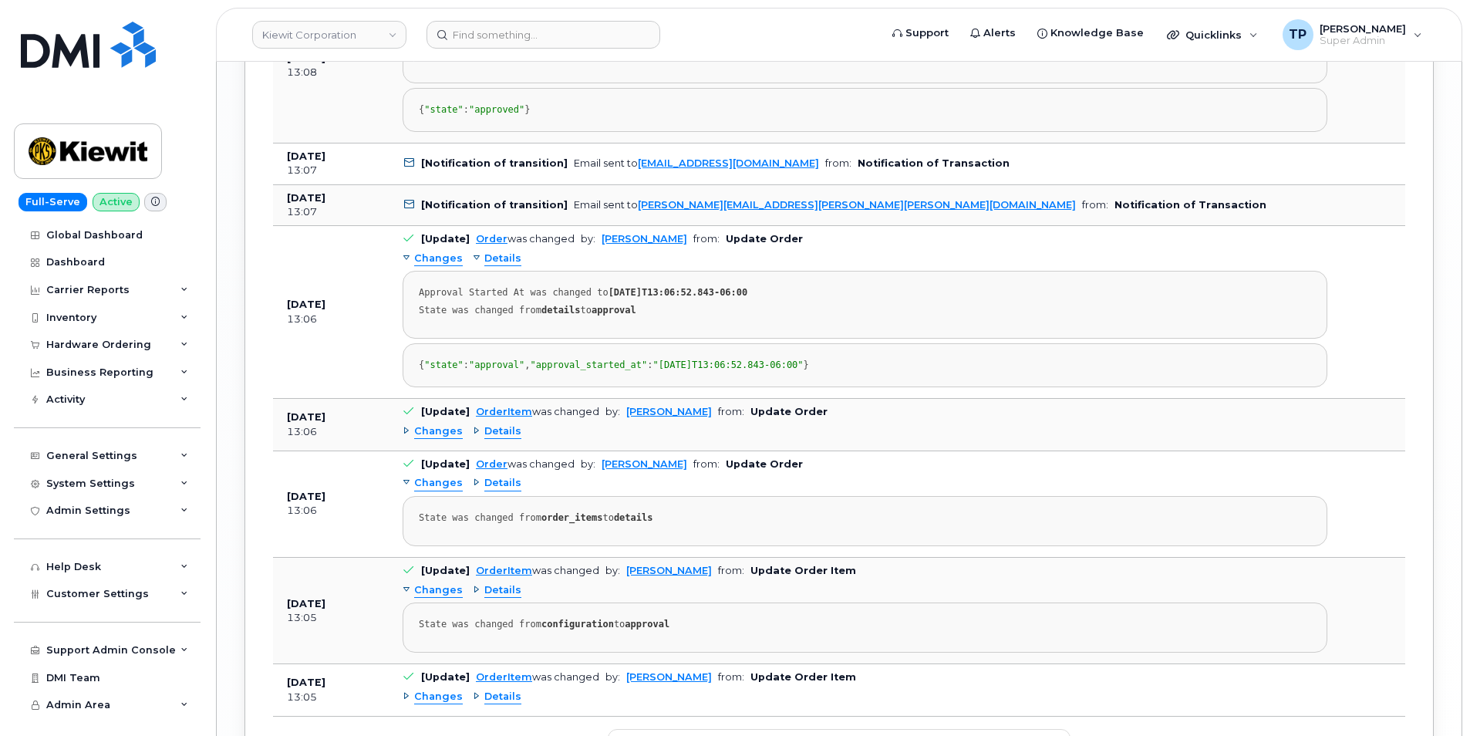
click at [497, 439] on span "Details" at bounding box center [502, 431] width 37 height 15
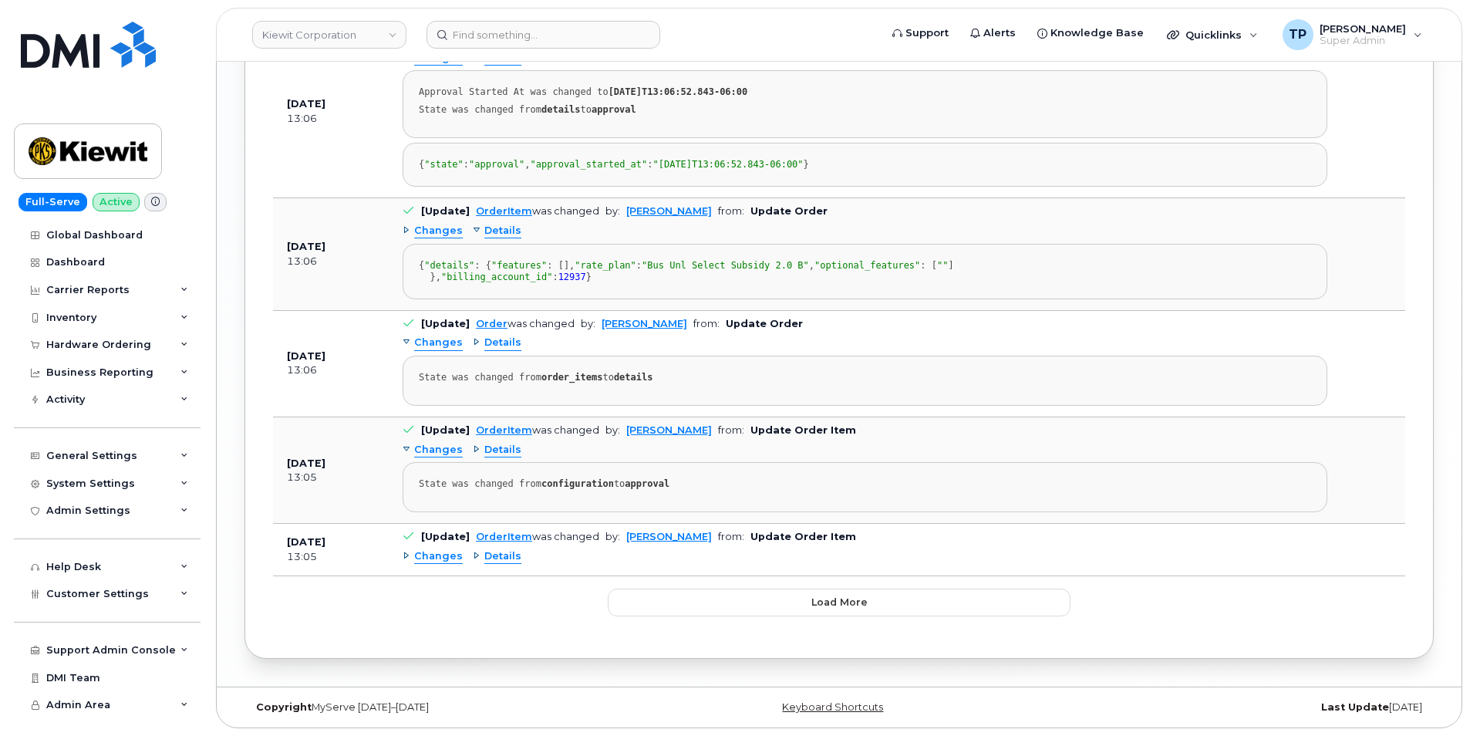
scroll to position [2795, 0]
click at [499, 406] on div "Changes Details State was changed from order_items to details" at bounding box center [865, 368] width 925 height 75
click at [521, 406] on div "Changes Details State was changed from order_items to details" at bounding box center [865, 368] width 925 height 75
click at [507, 350] on span "Details" at bounding box center [502, 342] width 37 height 15
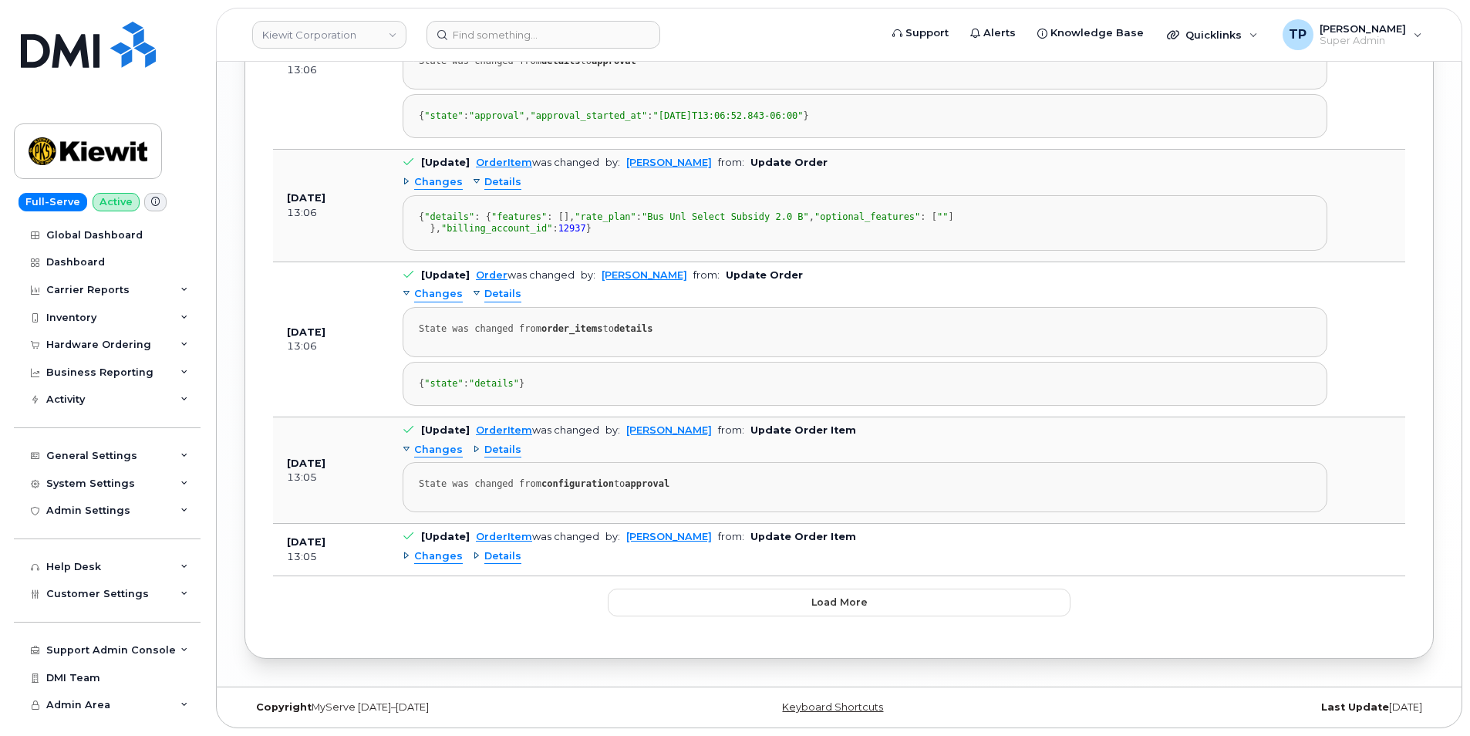
scroll to position [3059, 0]
click at [494, 450] on span "Details" at bounding box center [502, 450] width 37 height 15
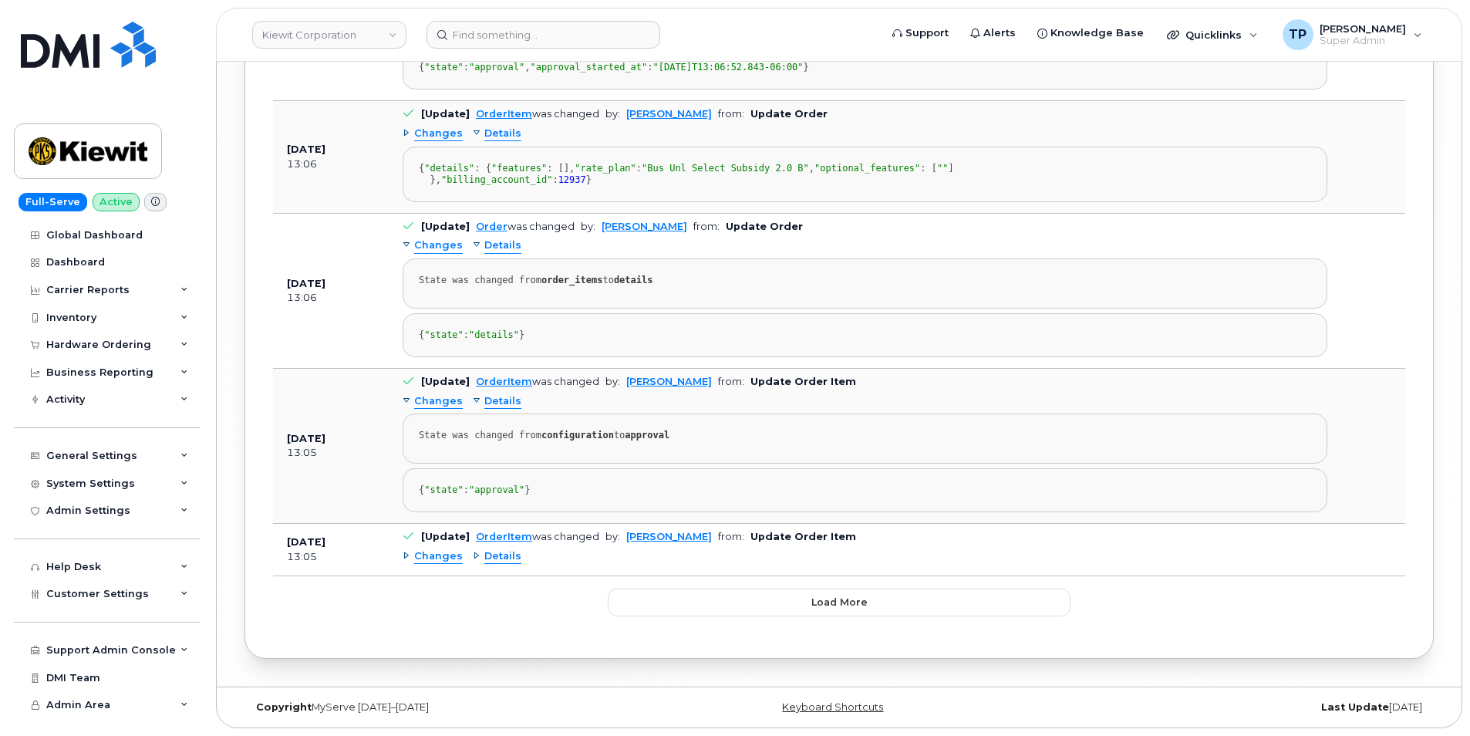
scroll to position [3131, 0]
click at [500, 554] on span "Details" at bounding box center [502, 556] width 37 height 15
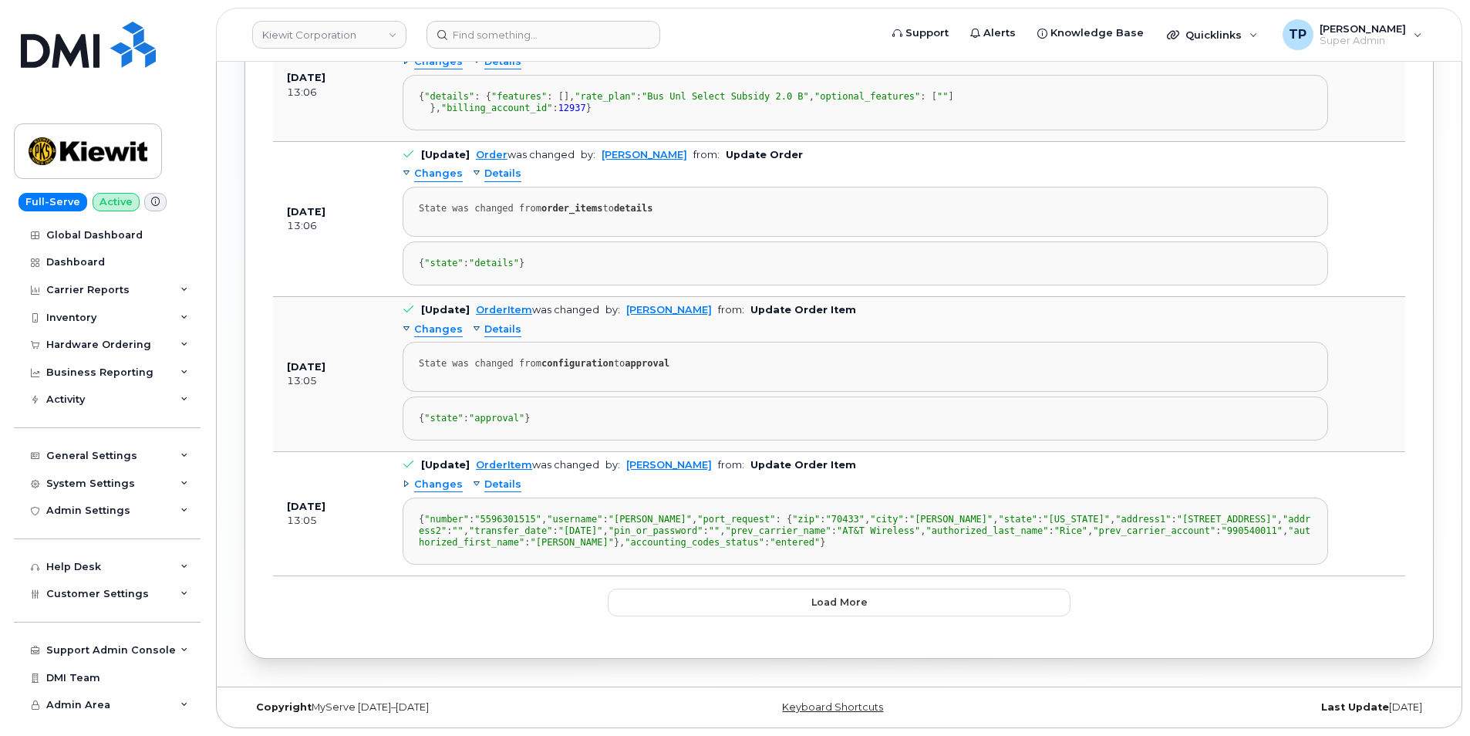
scroll to position [3285, 0]
click at [817, 616] on button "Load more" at bounding box center [839, 602] width 463 height 28
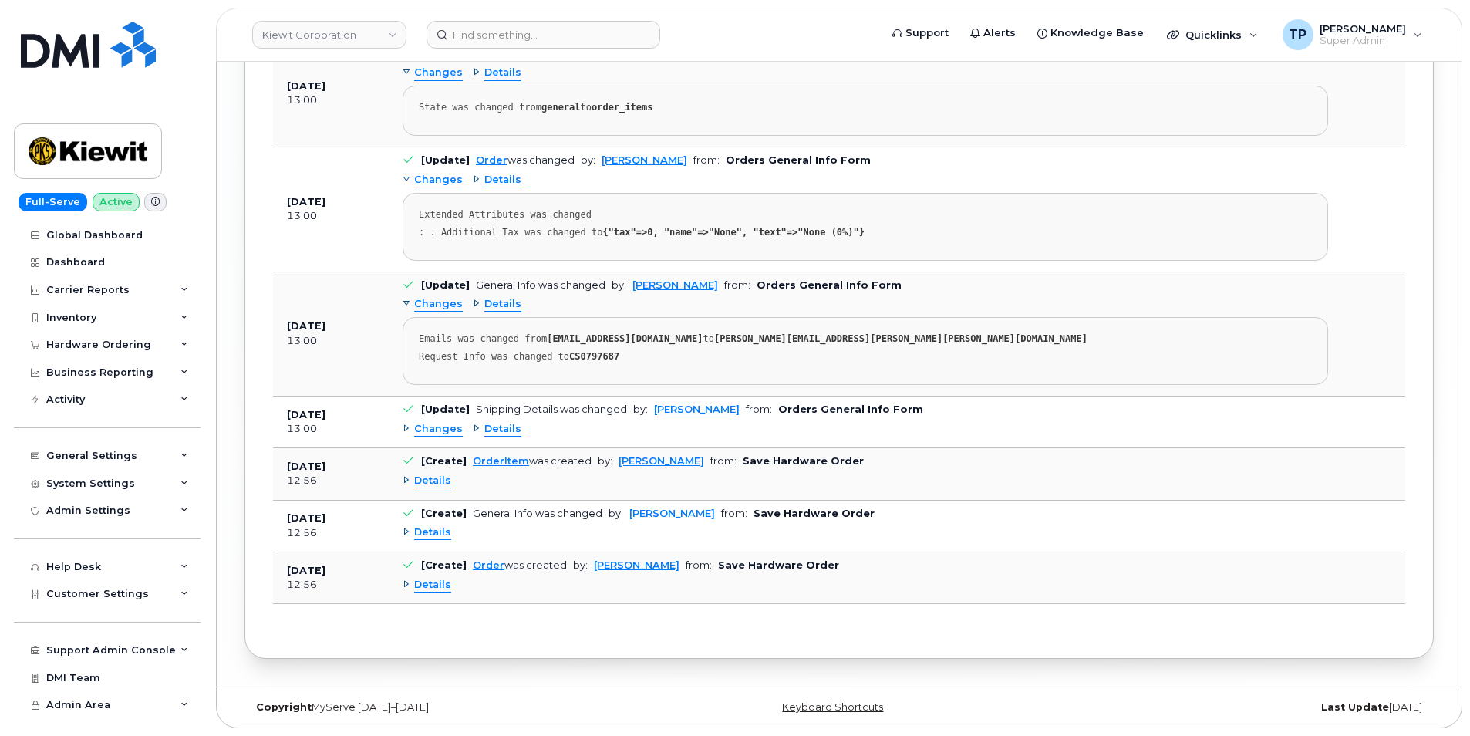
scroll to position [3911, 0]
click at [432, 590] on span "Details" at bounding box center [432, 585] width 37 height 15
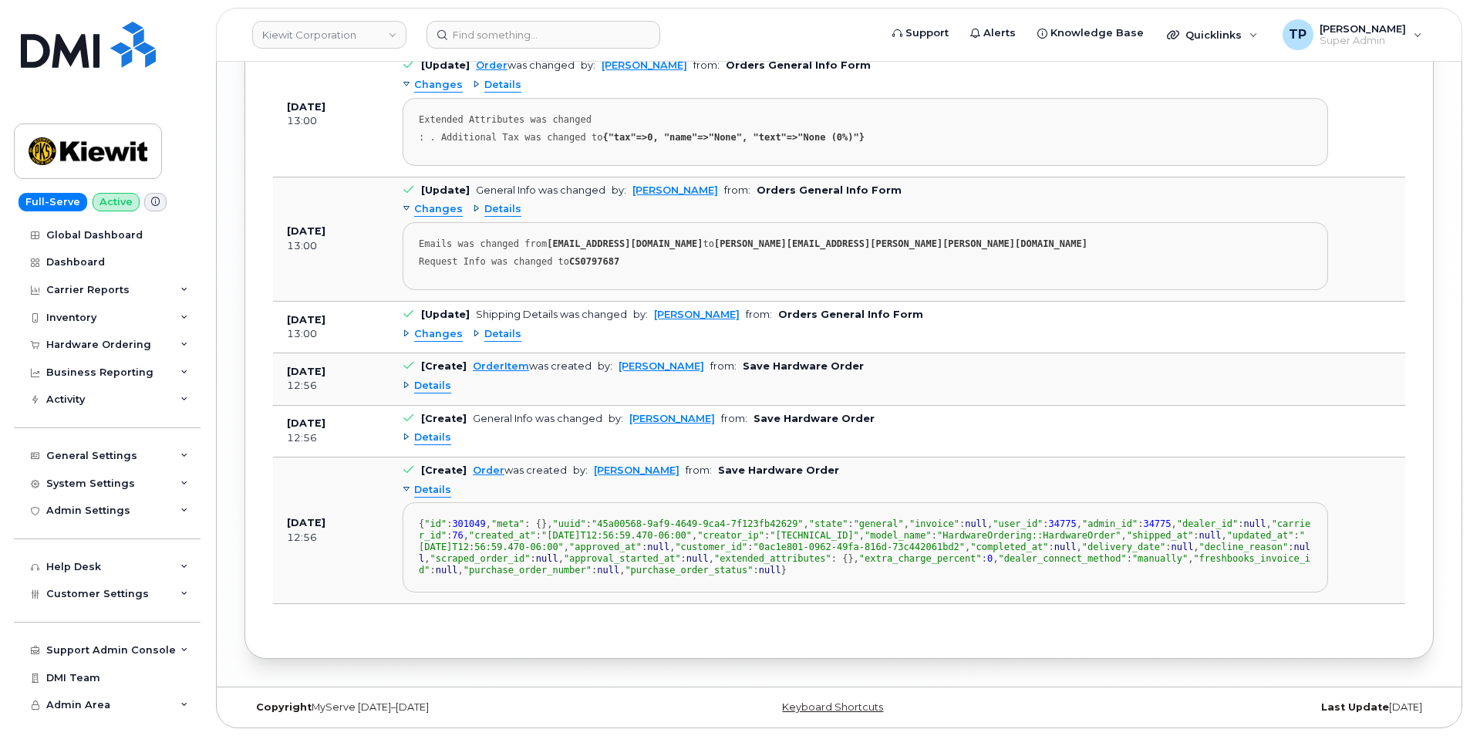
scroll to position [4220, 0]
click at [436, 430] on span "Details" at bounding box center [432, 437] width 37 height 15
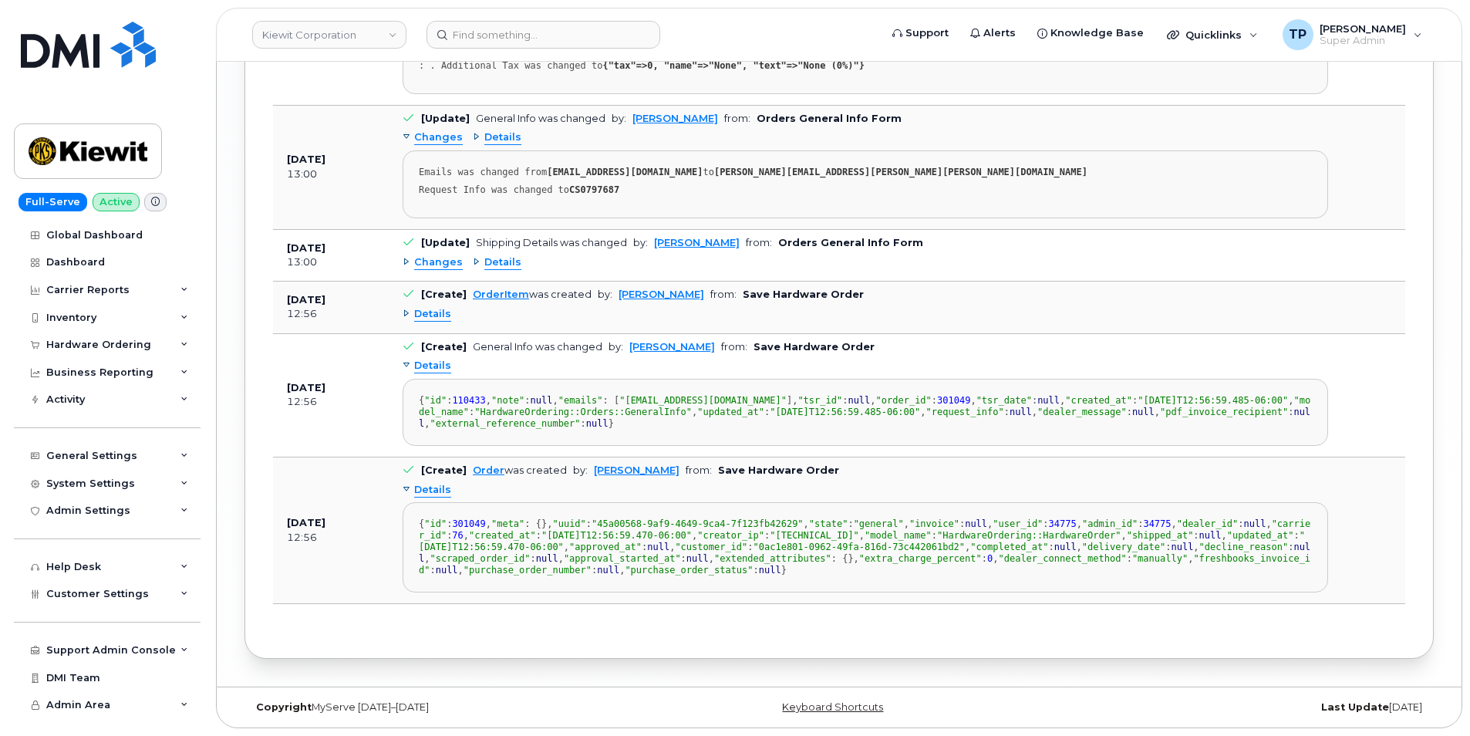
click at [427, 307] on span "Details" at bounding box center [432, 314] width 37 height 15
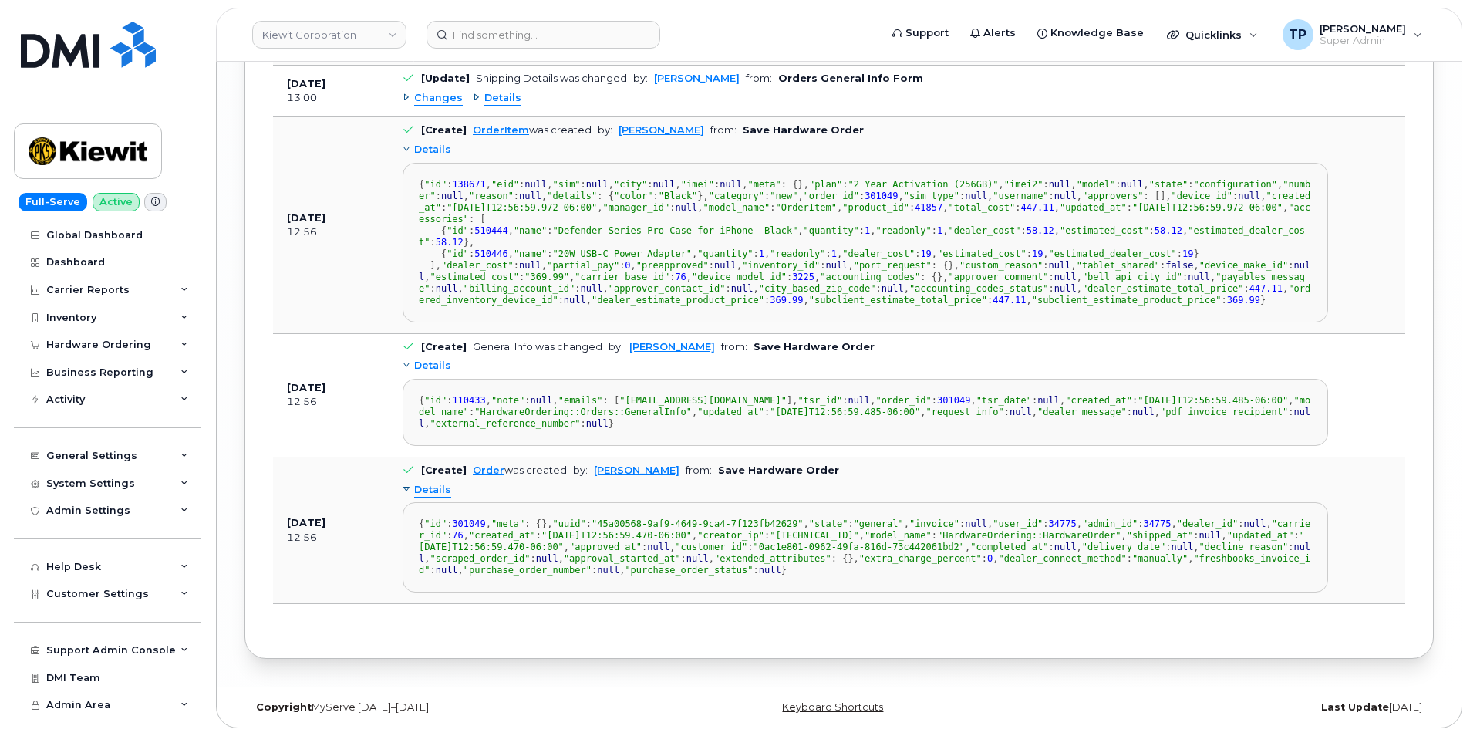
scroll to position [3988, 0]
click at [498, 106] on span "Details" at bounding box center [502, 98] width 37 height 15
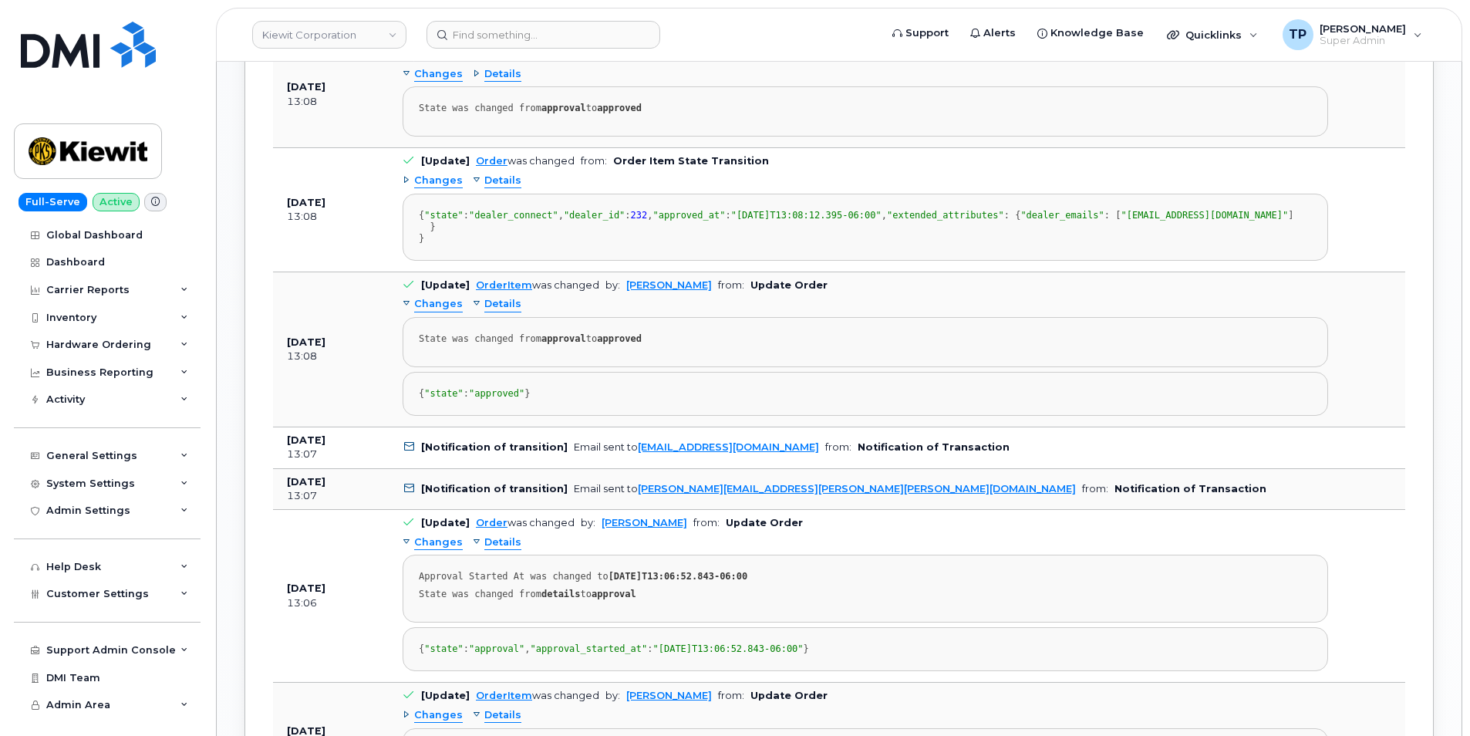
scroll to position [2138, 0]
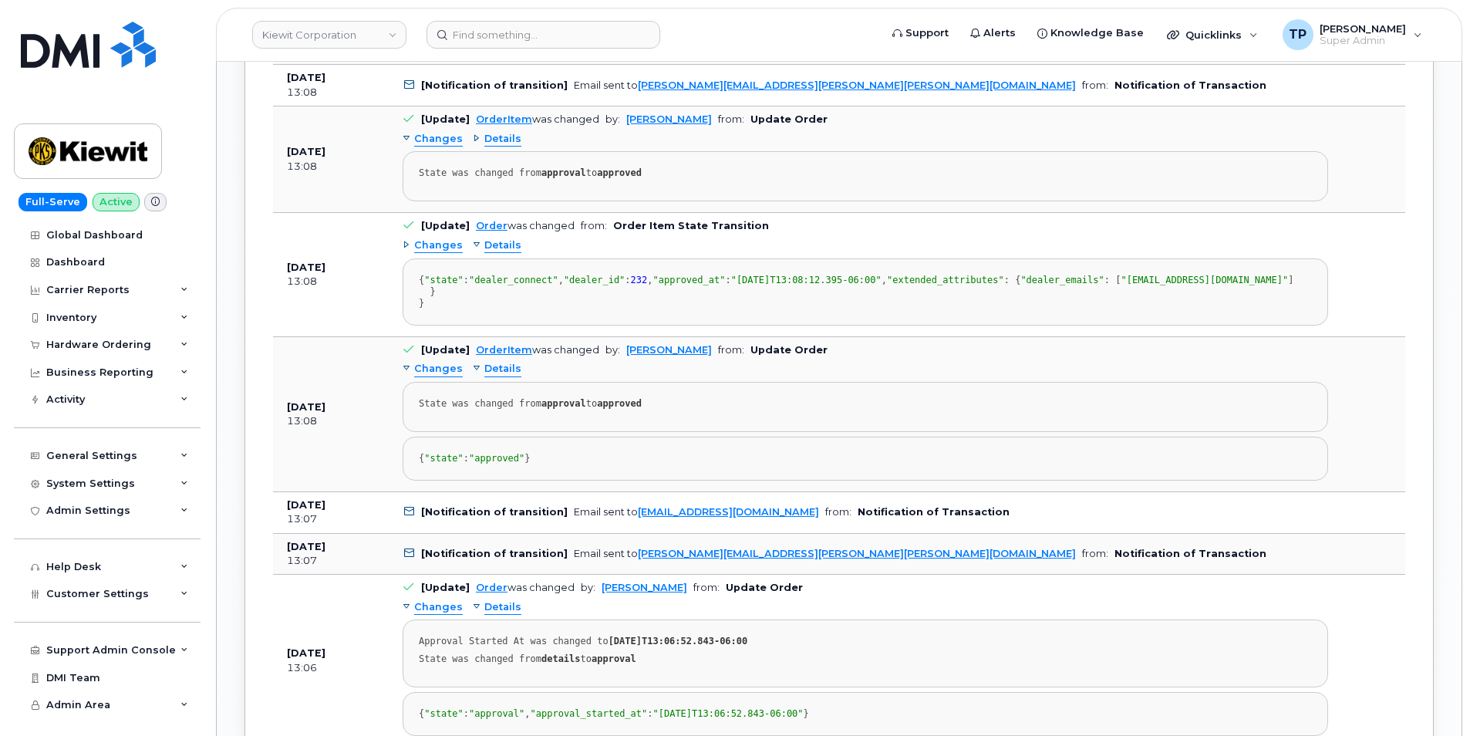
click at [484, 147] on span "Details" at bounding box center [502, 139] width 37 height 15
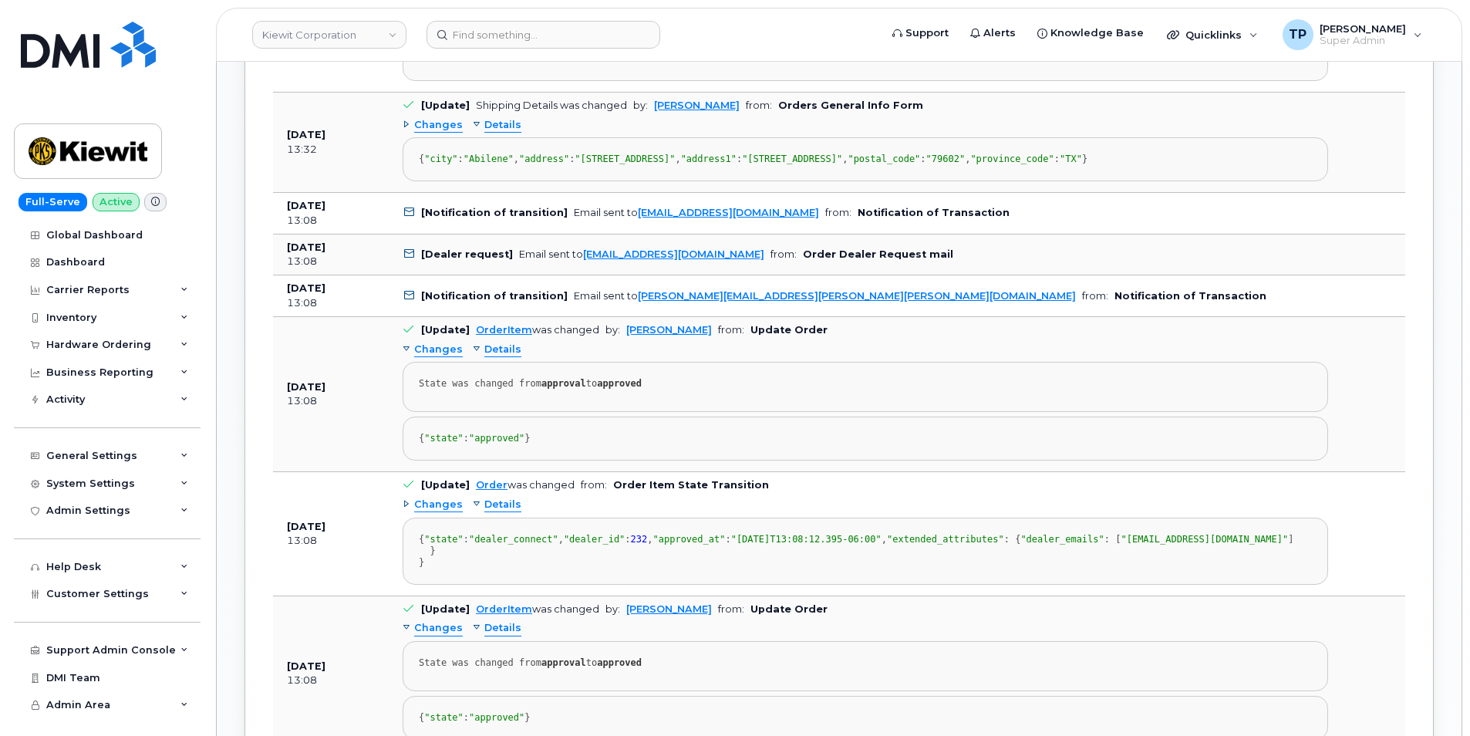
scroll to position [1906, 0]
